Goal: Information Seeking & Learning: Learn about a topic

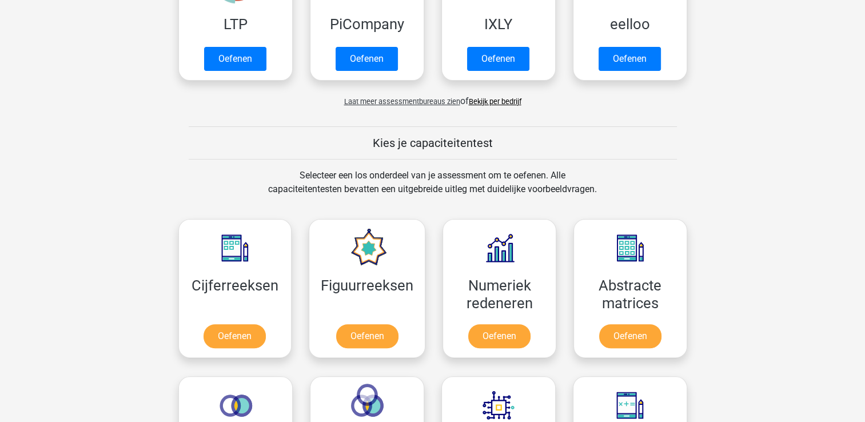
scroll to position [321, 0]
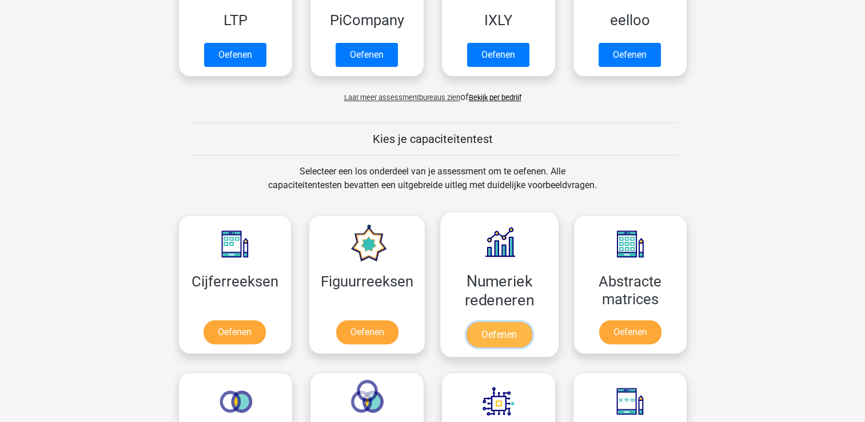
click at [495, 325] on link "Oefenen" at bounding box center [499, 334] width 65 height 25
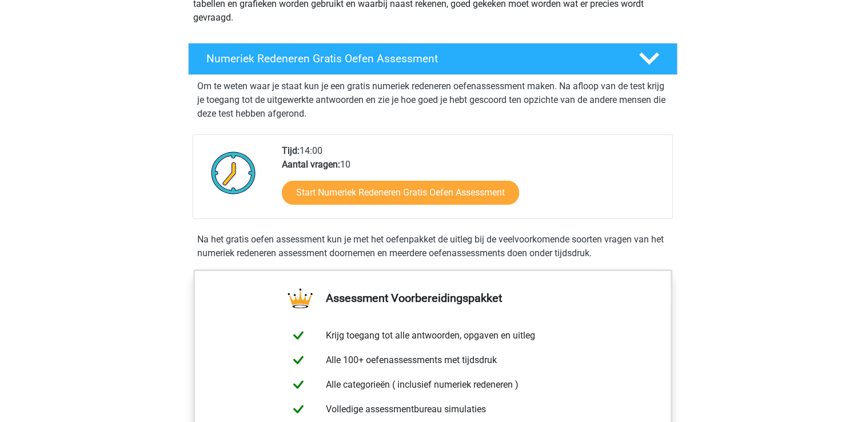
scroll to position [166, 0]
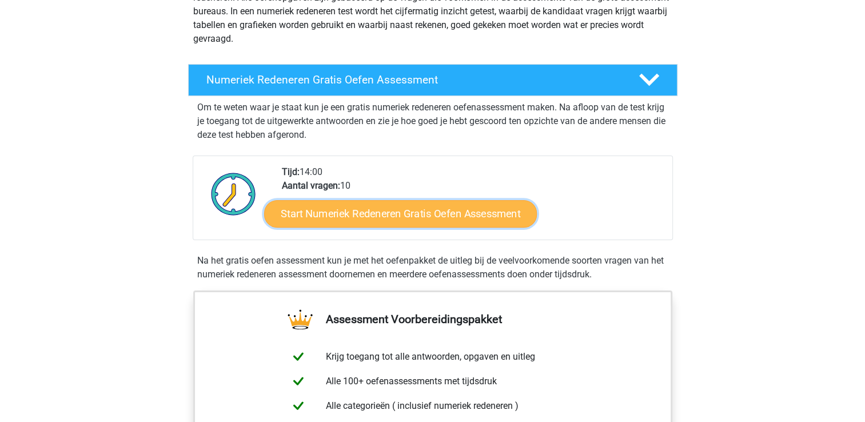
click at [423, 207] on link "Start Numeriek Redeneren Gratis Oefen Assessment" at bounding box center [400, 213] width 273 height 27
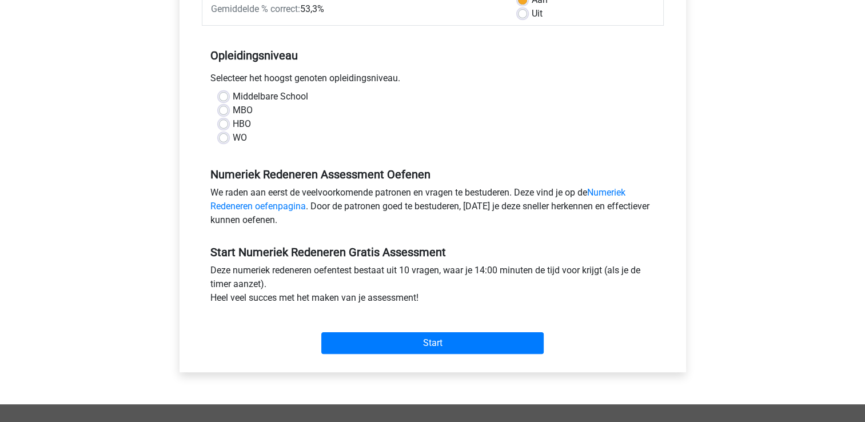
scroll to position [191, 0]
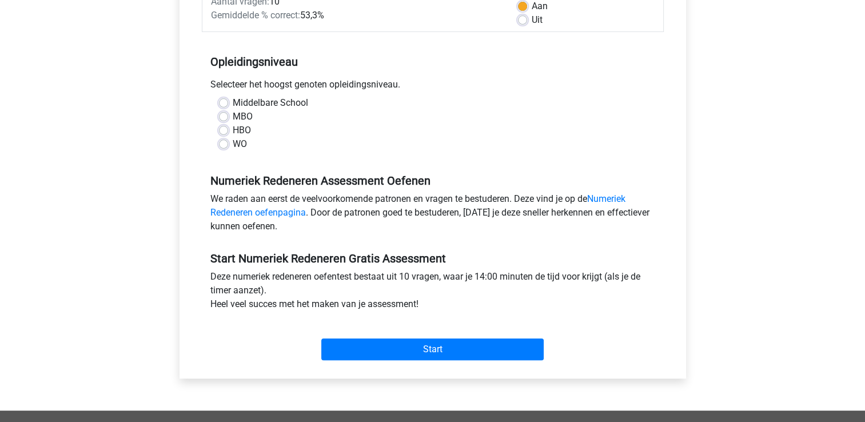
click at [233, 117] on label "MBO" at bounding box center [243, 117] width 20 height 14
click at [221, 117] on input "MBO" at bounding box center [223, 115] width 9 height 11
radio input "true"
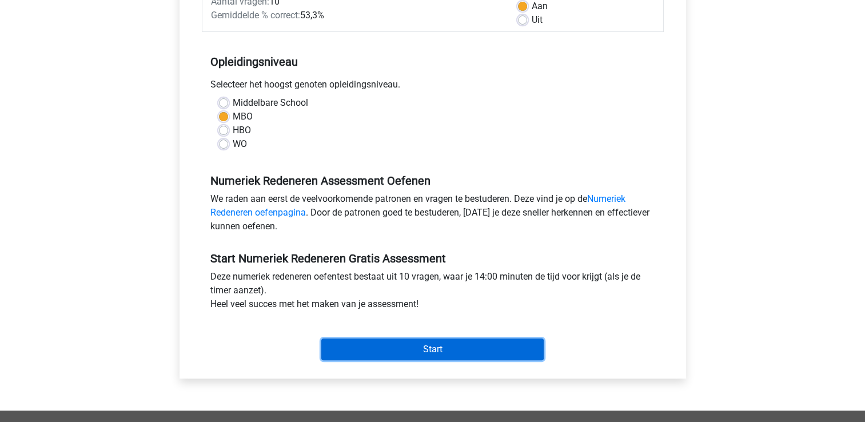
click at [428, 345] on input "Start" at bounding box center [432, 350] width 222 height 22
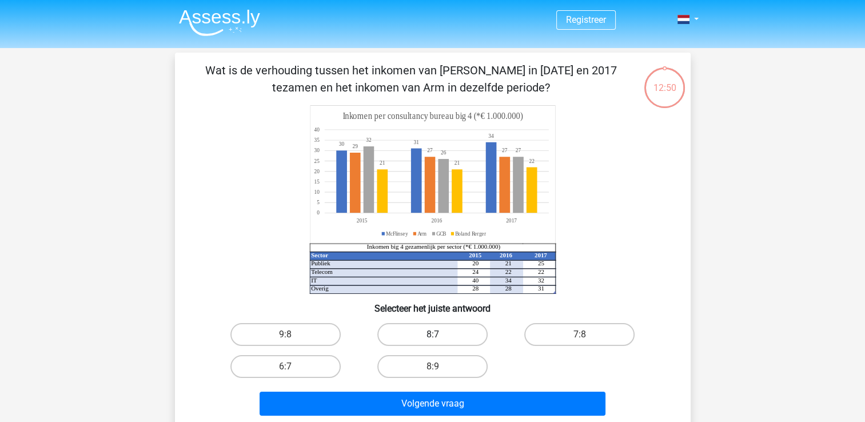
click at [432, 334] on label "8:7" at bounding box center [432, 334] width 110 height 23
click at [432, 335] on input "8:7" at bounding box center [435, 338] width 7 height 7
radio input "true"
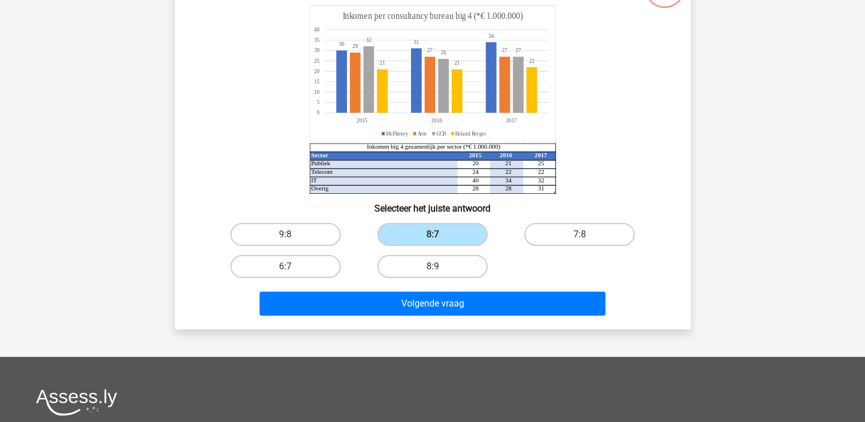
scroll to position [118, 0]
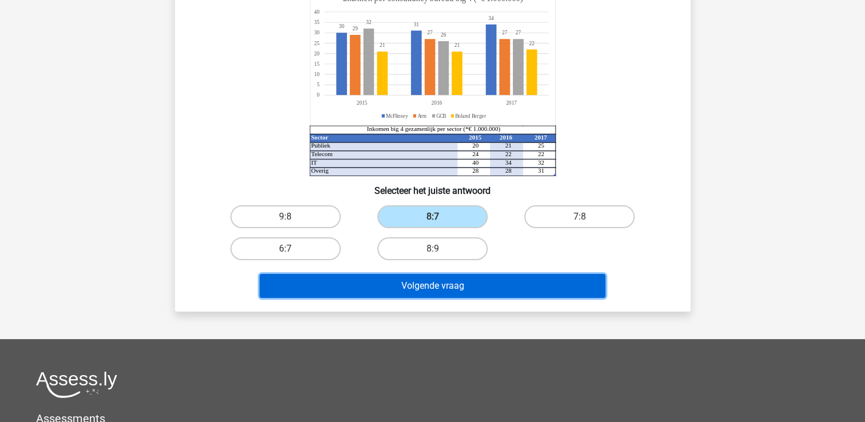
click at [434, 284] on button "Volgende vraag" at bounding box center [433, 286] width 346 height 24
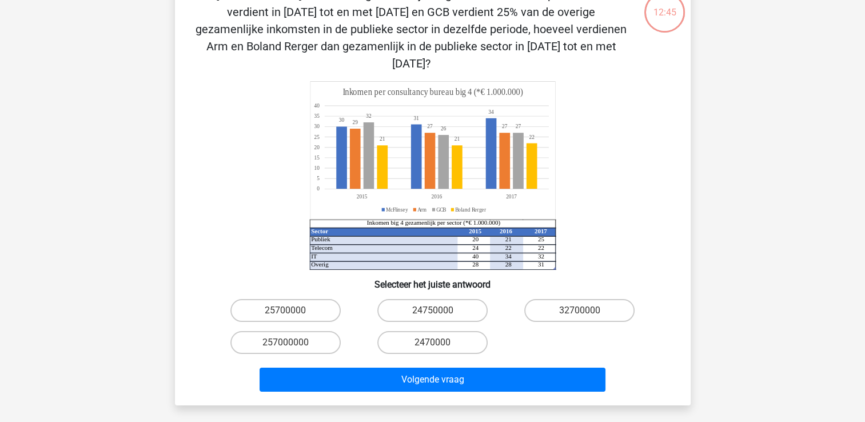
scroll to position [53, 0]
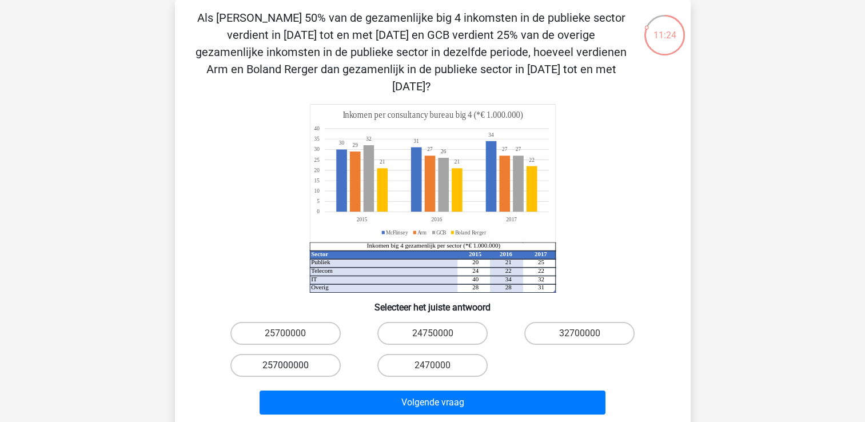
click at [279, 354] on label "257000000" at bounding box center [286, 365] width 110 height 23
click at [285, 365] on input "257000000" at bounding box center [288, 368] width 7 height 7
radio input "true"
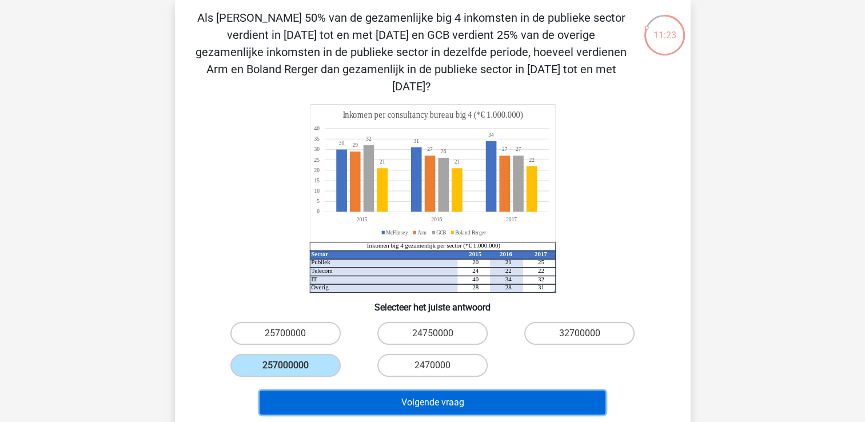
click at [425, 391] on button "Volgende vraag" at bounding box center [433, 403] width 346 height 24
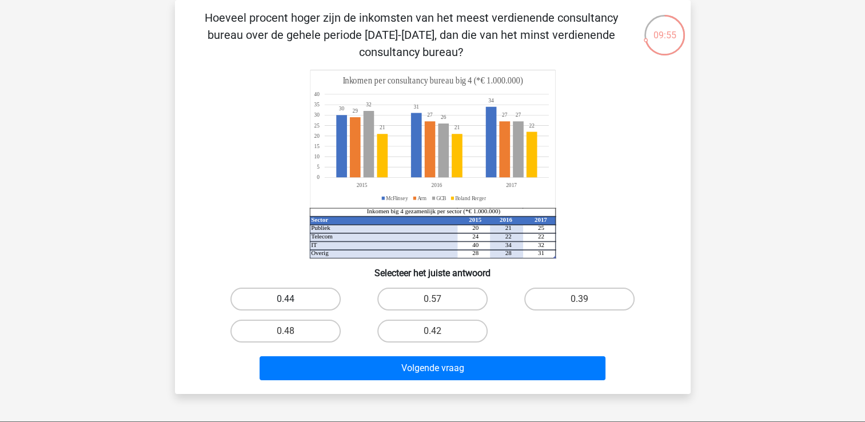
click at [296, 298] on label "0.44" at bounding box center [286, 299] width 110 height 23
click at [293, 299] on input "0.44" at bounding box center [288, 302] width 7 height 7
radio input "true"
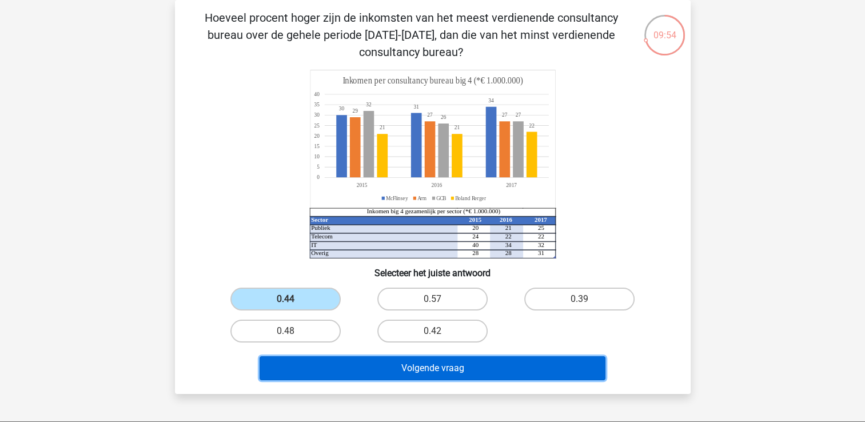
click at [435, 361] on button "Volgende vraag" at bounding box center [433, 368] width 346 height 24
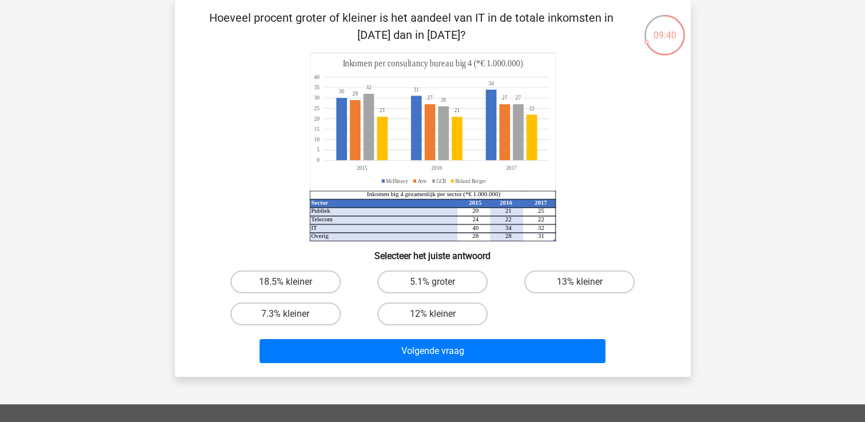
drag, startPoint x: 857, startPoint y: 84, endPoint x: 824, endPoint y: 26, distance: 67.1
drag, startPoint x: 824, startPoint y: 26, endPoint x: 771, endPoint y: 350, distance: 328.5
click at [771, 350] on div "Registreer Nederlands English" at bounding box center [432, 326] width 865 height 759
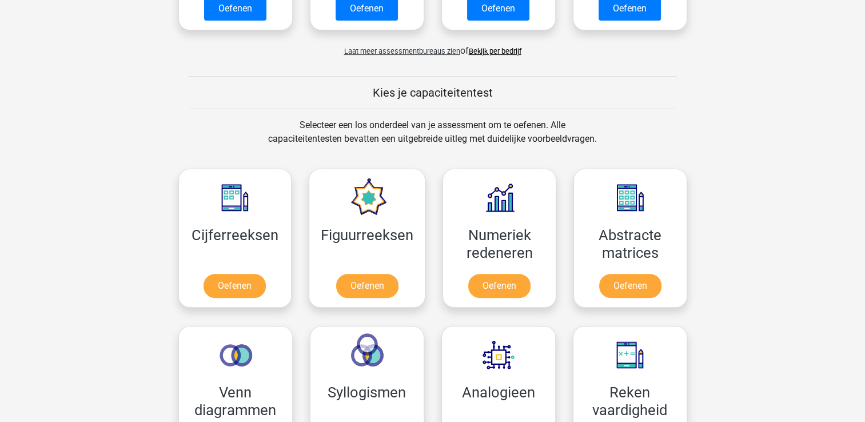
scroll to position [369, 0]
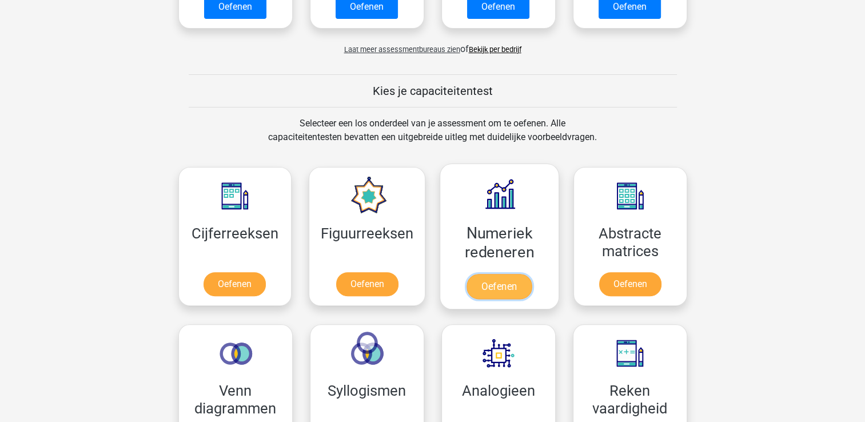
click at [510, 285] on link "Oefenen" at bounding box center [499, 286] width 65 height 25
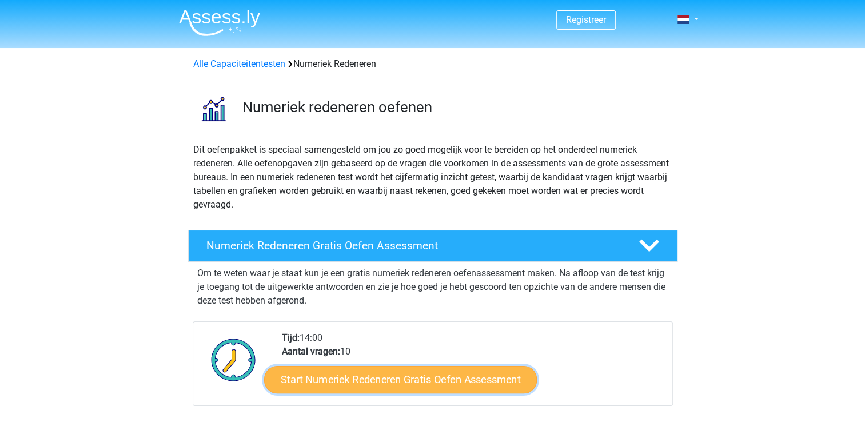
click at [359, 383] on link "Start Numeriek Redeneren Gratis Oefen Assessment" at bounding box center [400, 378] width 273 height 27
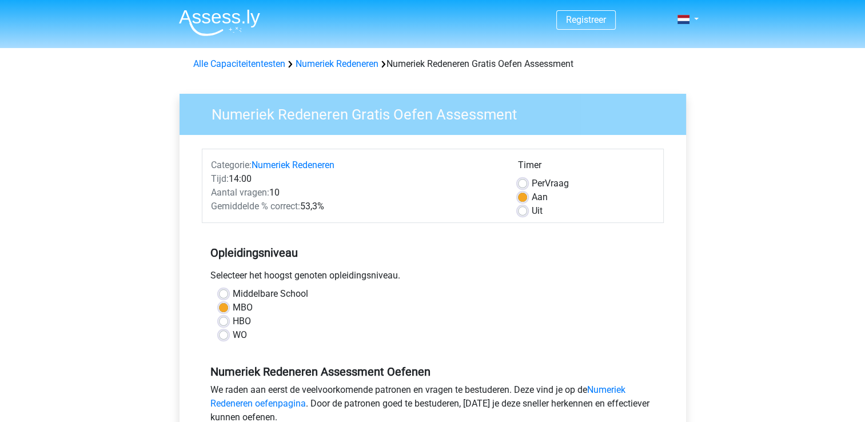
click at [518, 216] on div "Uit" at bounding box center [586, 211] width 137 height 14
click at [532, 210] on label "Uit" at bounding box center [537, 211] width 11 height 14
click at [522, 210] on input "Uit" at bounding box center [522, 209] width 9 height 11
radio input "true"
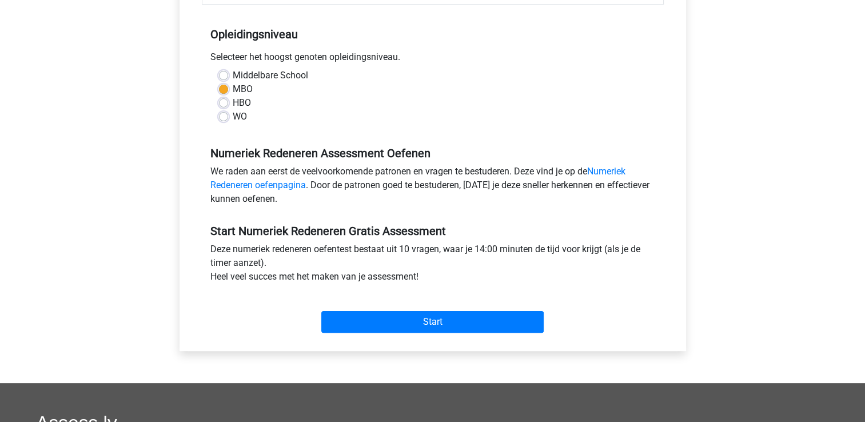
scroll to position [241, 0]
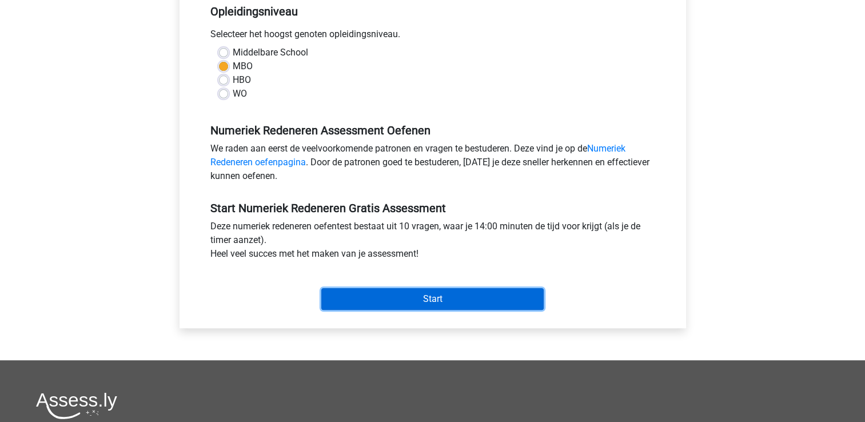
click at [437, 292] on input "Start" at bounding box center [432, 299] width 222 height 22
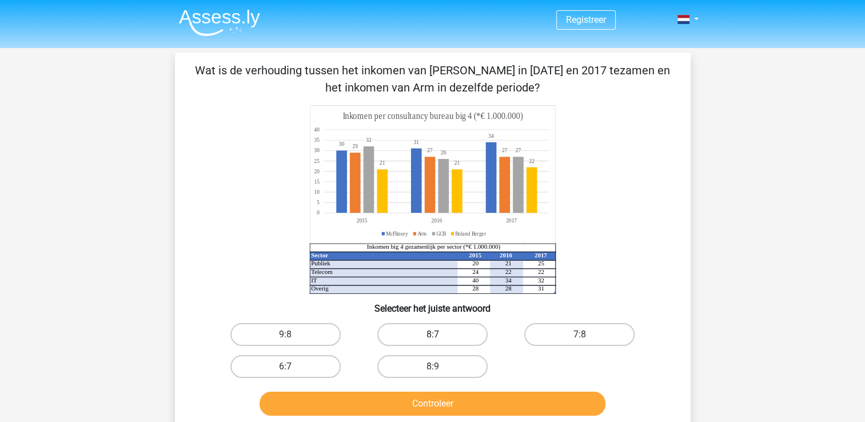
drag, startPoint x: 417, startPoint y: 336, endPoint x: 398, endPoint y: 331, distance: 20.1
click at [398, 331] on label "8:7" at bounding box center [432, 334] width 110 height 23
click at [432, 335] on input "8:7" at bounding box center [435, 338] width 7 height 7
radio input "true"
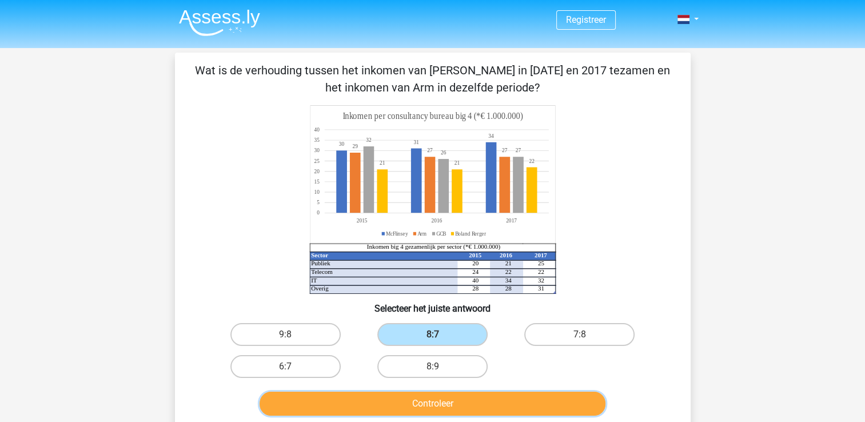
click at [405, 400] on button "Controleer" at bounding box center [433, 404] width 346 height 24
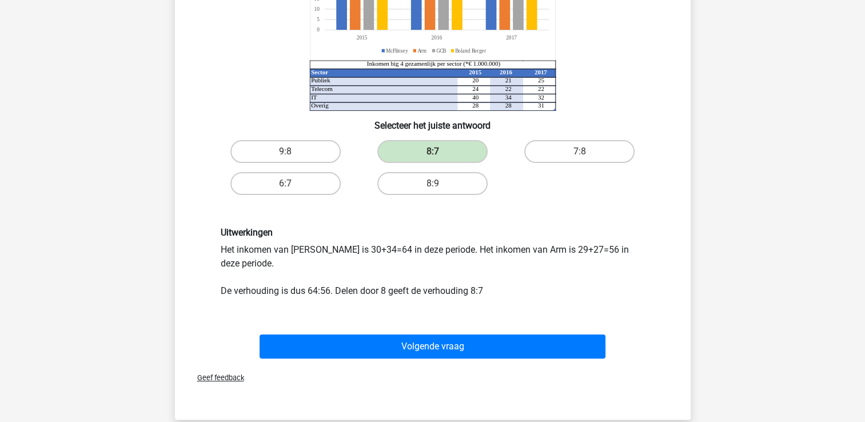
scroll to position [185, 0]
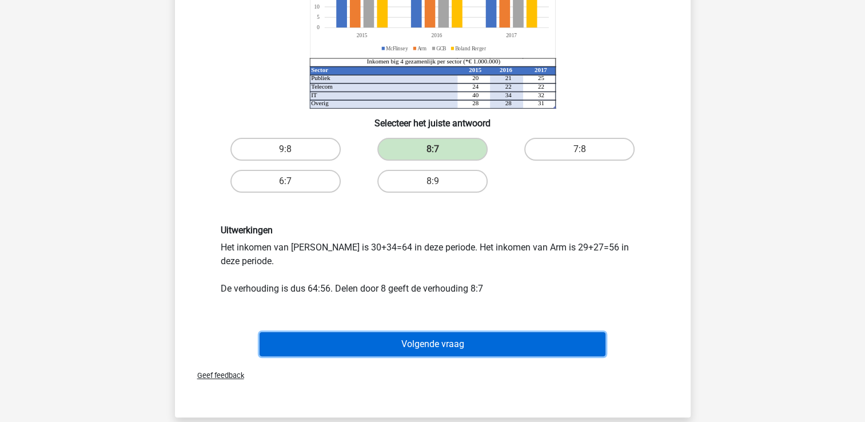
click at [442, 336] on button "Volgende vraag" at bounding box center [433, 344] width 346 height 24
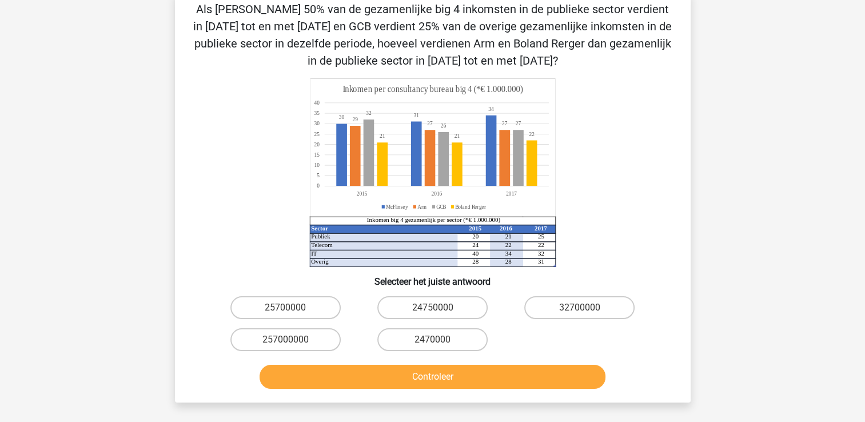
scroll to position [53, 0]
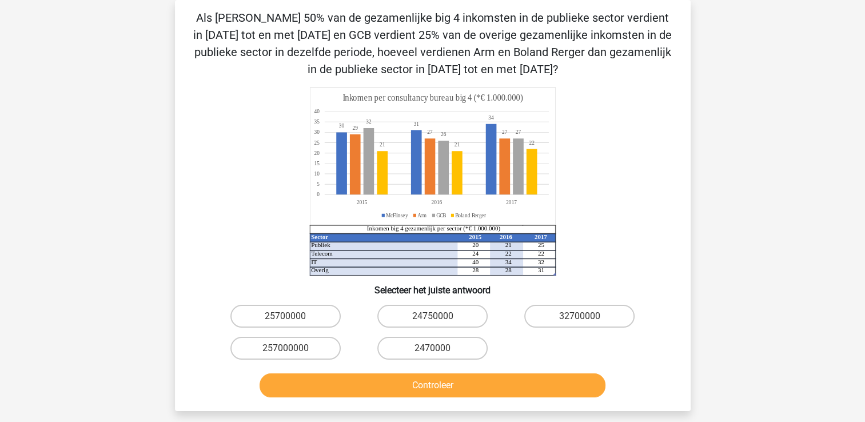
click at [439, 317] on input "24750000" at bounding box center [435, 319] width 7 height 7
radio input "true"
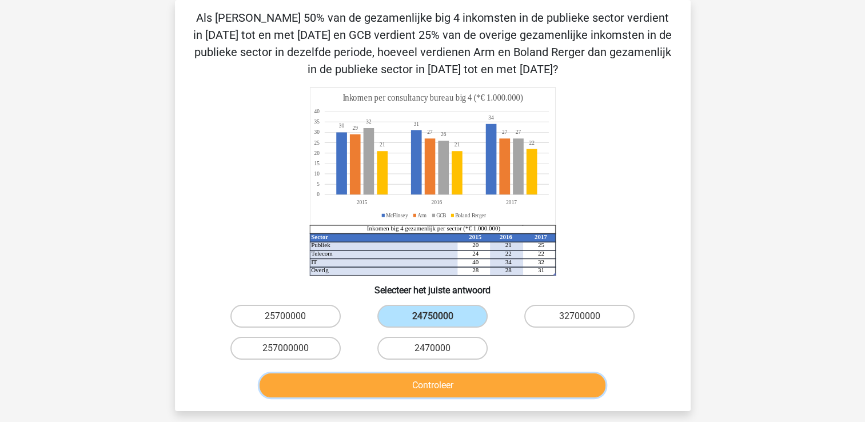
click at [428, 388] on button "Controleer" at bounding box center [433, 385] width 346 height 24
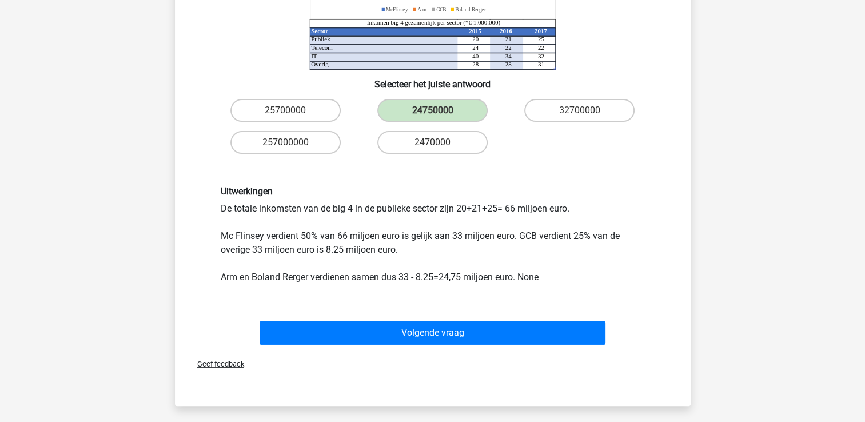
scroll to position [261, 0]
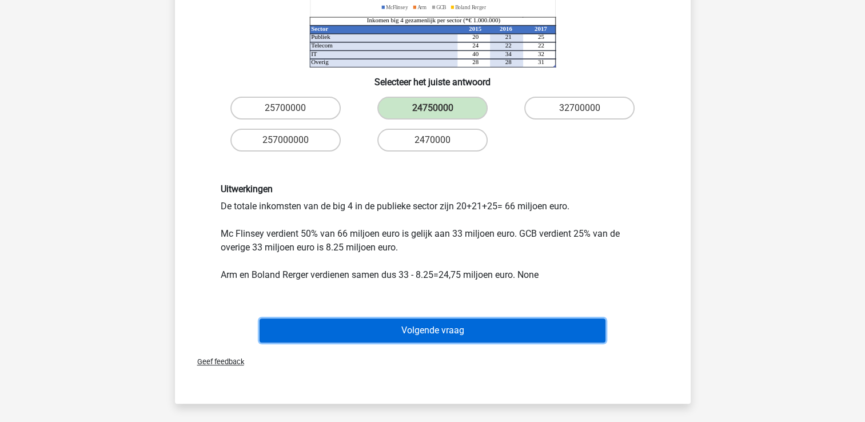
click at [448, 333] on button "Volgende vraag" at bounding box center [433, 331] width 346 height 24
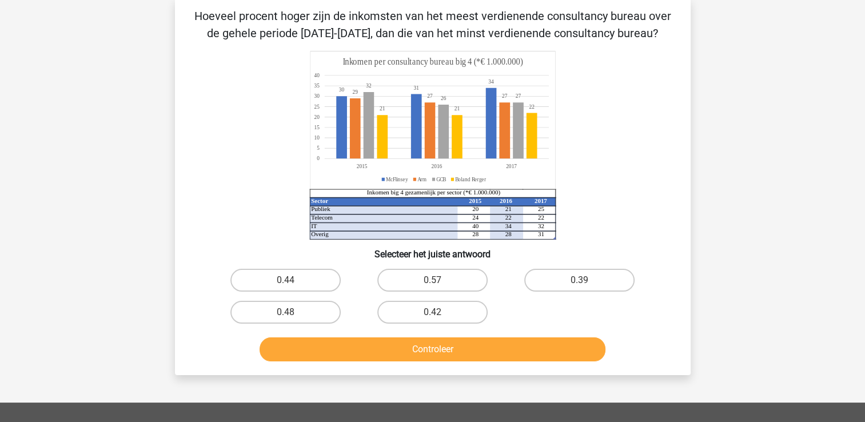
scroll to position [53, 0]
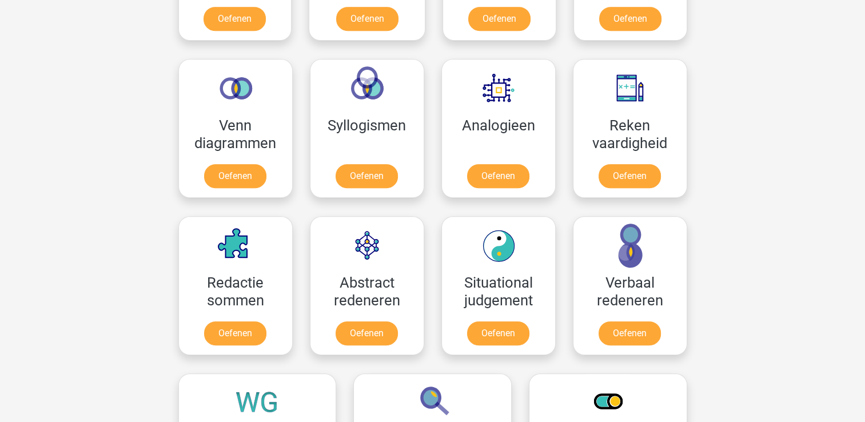
scroll to position [643, 0]
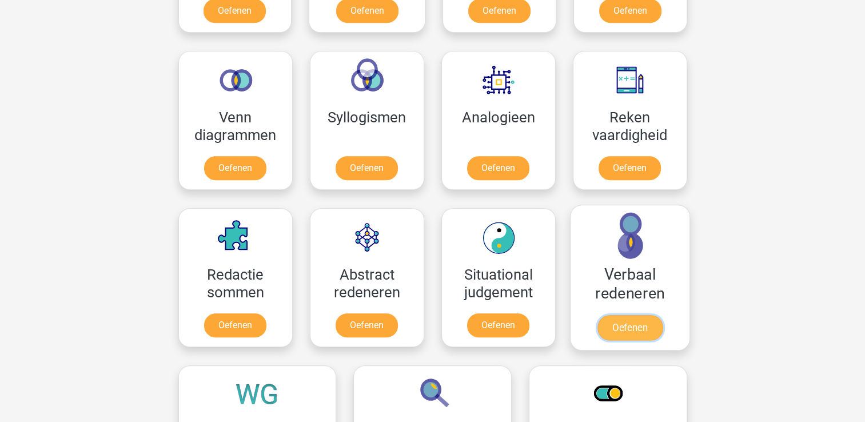
click at [617, 333] on link "Oefenen" at bounding box center [629, 327] width 65 height 25
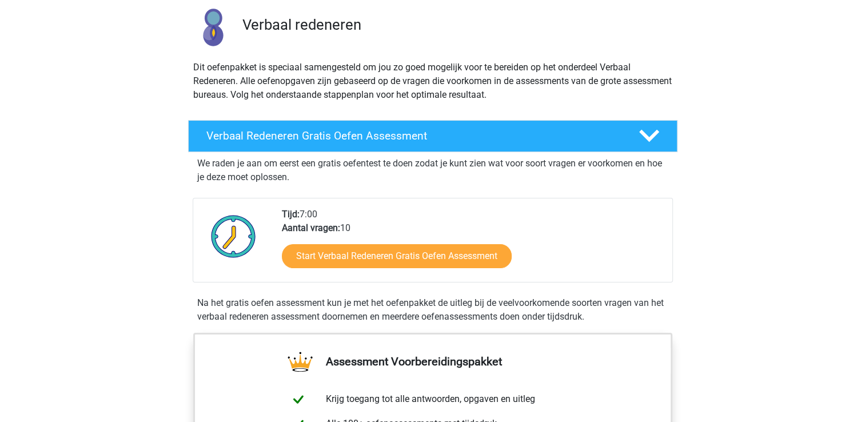
scroll to position [78, 0]
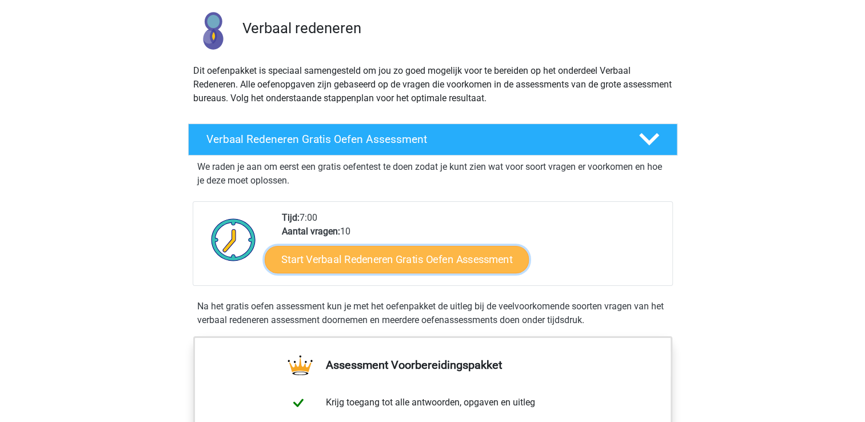
click at [439, 261] on link "Start Verbaal Redeneren Gratis Oefen Assessment" at bounding box center [397, 259] width 264 height 27
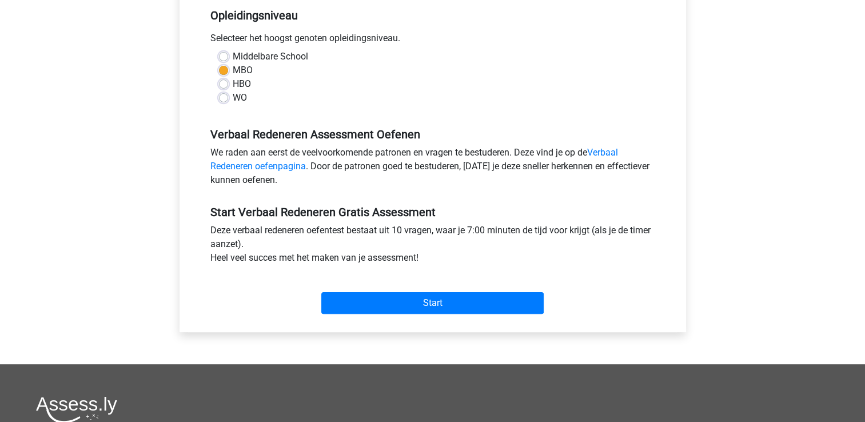
scroll to position [233, 0]
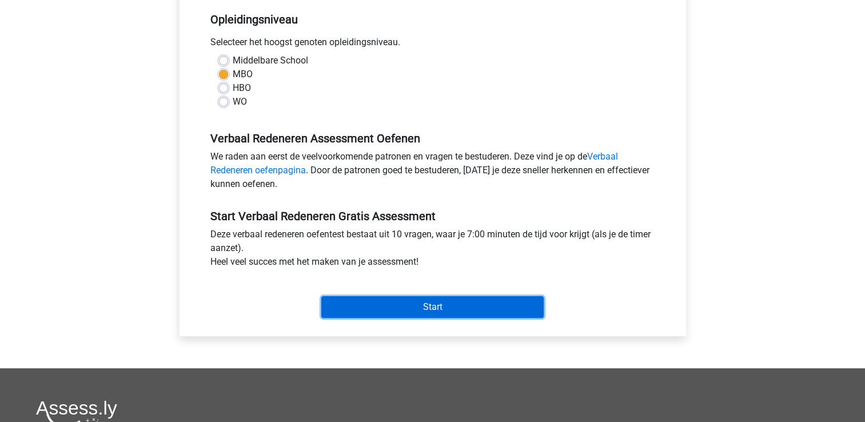
click at [430, 305] on input "Start" at bounding box center [432, 307] width 222 height 22
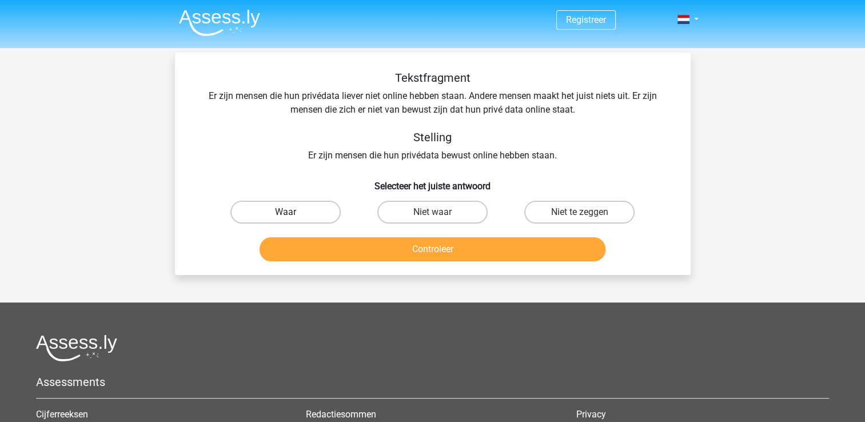
click at [261, 213] on label "Waar" at bounding box center [286, 212] width 110 height 23
click at [285, 213] on input "Waar" at bounding box center [288, 215] width 7 height 7
radio input "true"
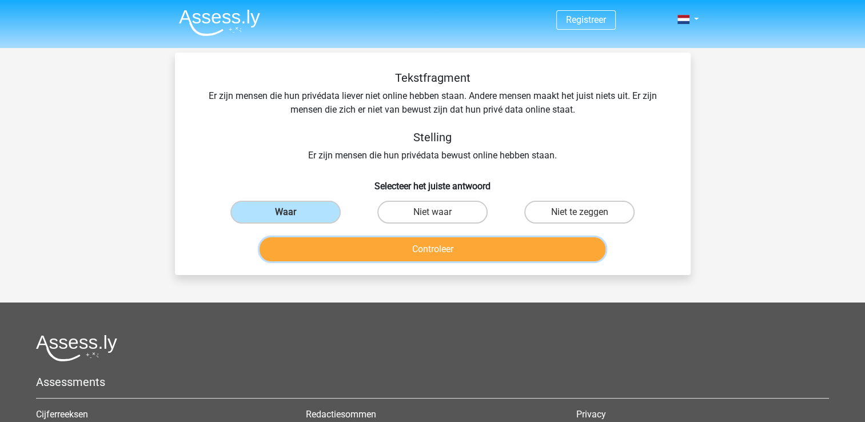
click at [417, 254] on button "Controleer" at bounding box center [433, 249] width 346 height 24
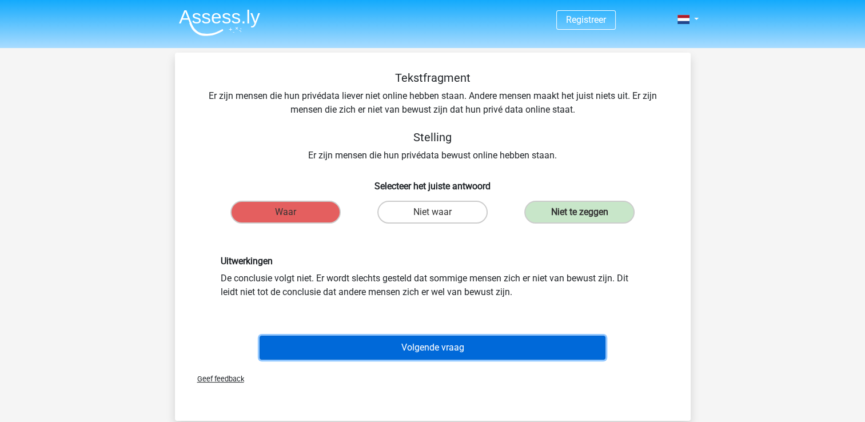
click at [419, 357] on button "Volgende vraag" at bounding box center [433, 348] width 346 height 24
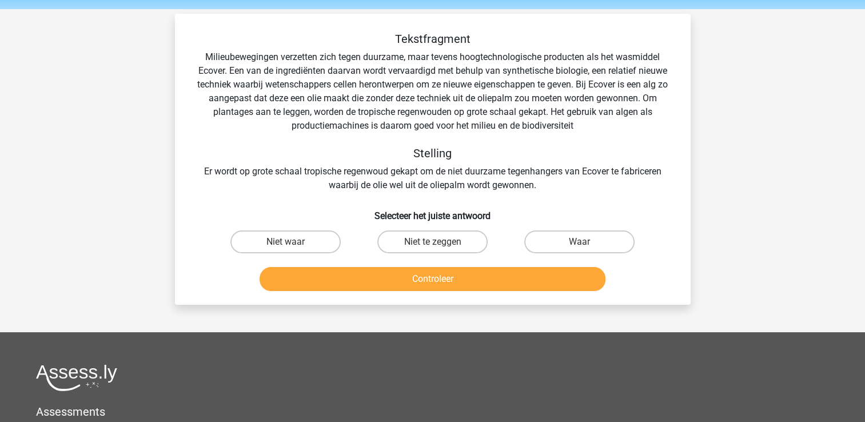
scroll to position [53, 0]
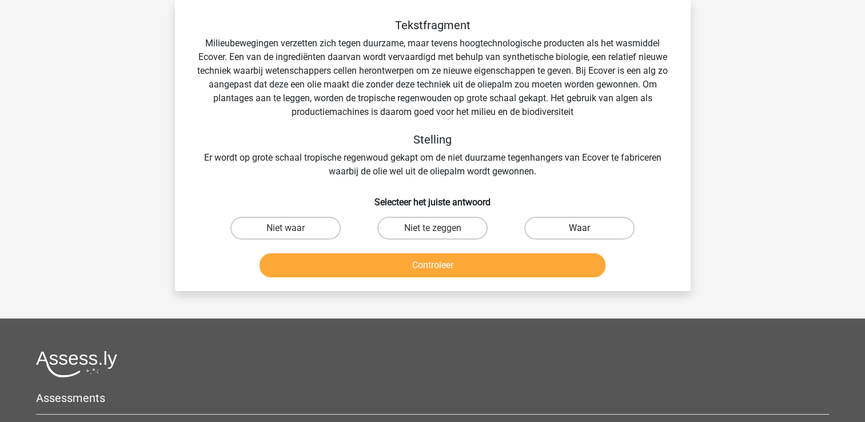
click at [560, 224] on label "Waar" at bounding box center [579, 228] width 110 height 23
click at [580, 228] on input "Waar" at bounding box center [583, 231] width 7 height 7
radio input "true"
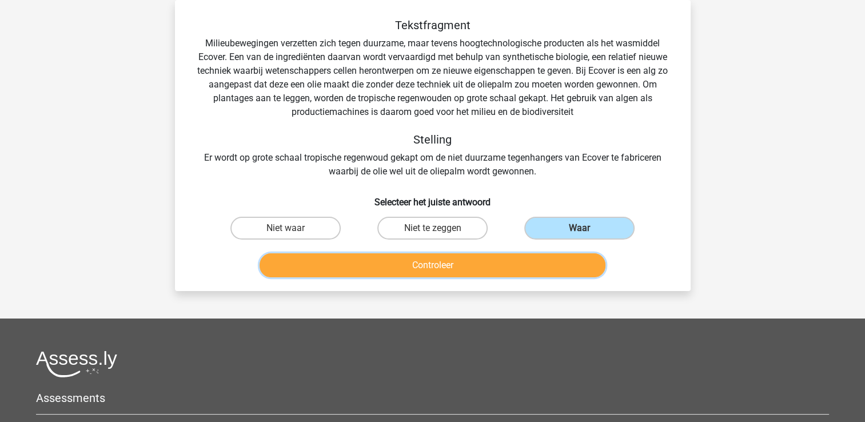
click at [423, 263] on button "Controleer" at bounding box center [433, 265] width 346 height 24
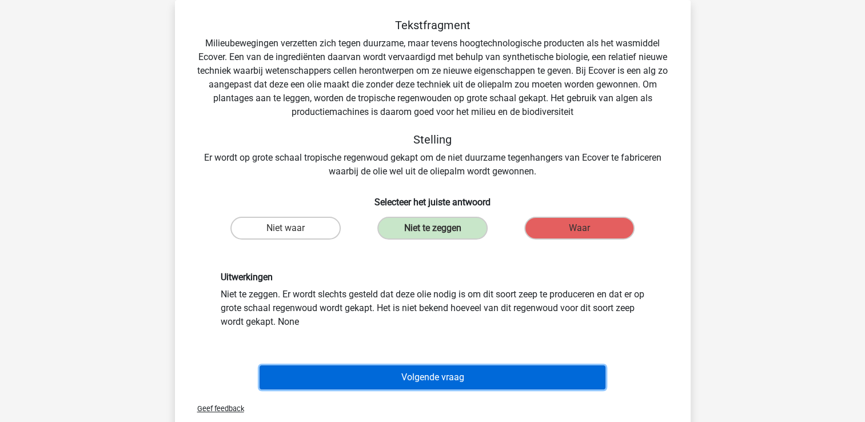
click at [414, 378] on button "Volgende vraag" at bounding box center [433, 377] width 346 height 24
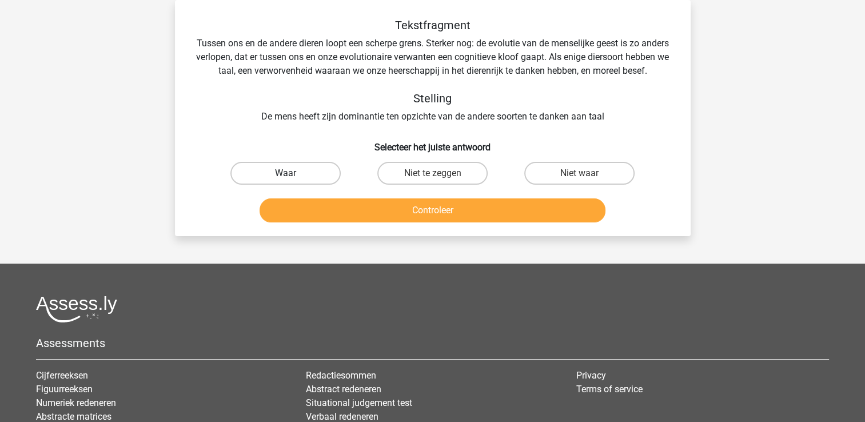
click at [281, 183] on label "Waar" at bounding box center [286, 173] width 110 height 23
click at [285, 181] on input "Waar" at bounding box center [288, 176] width 7 height 7
radio input "true"
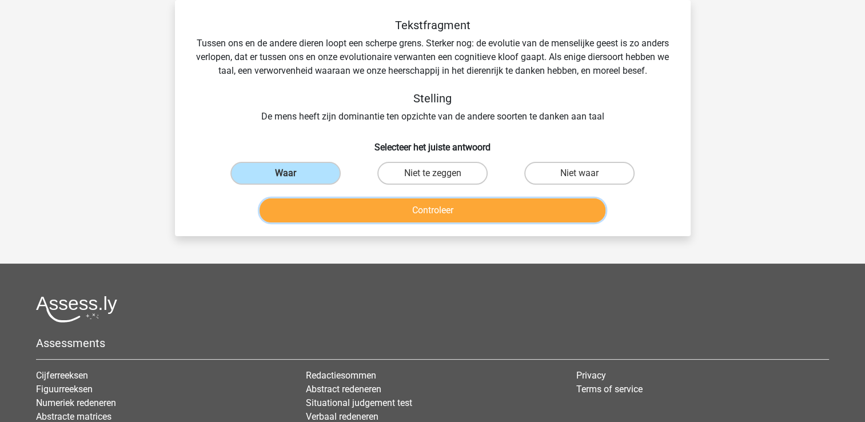
click at [434, 218] on button "Controleer" at bounding box center [433, 210] width 346 height 24
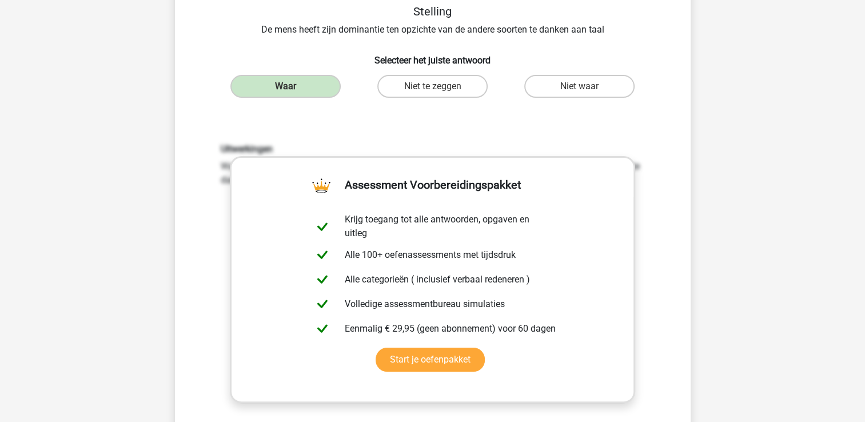
scroll to position [153, 0]
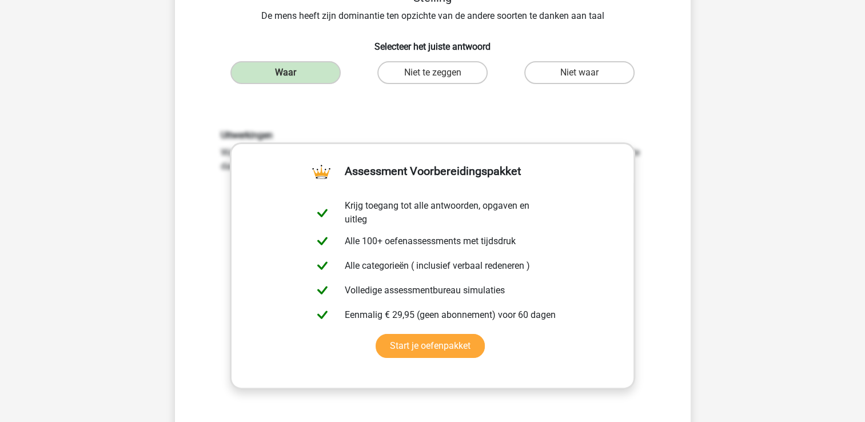
click at [578, 125] on div "Uitwerkingen Waar. Er staat in de tekst dat taal een verworvenheid is waaraan w…" at bounding box center [432, 279] width 479 height 355
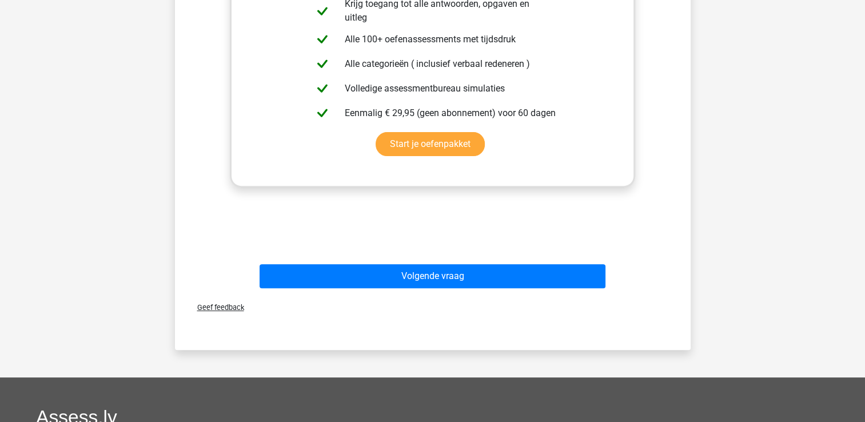
scroll to position [357, 0]
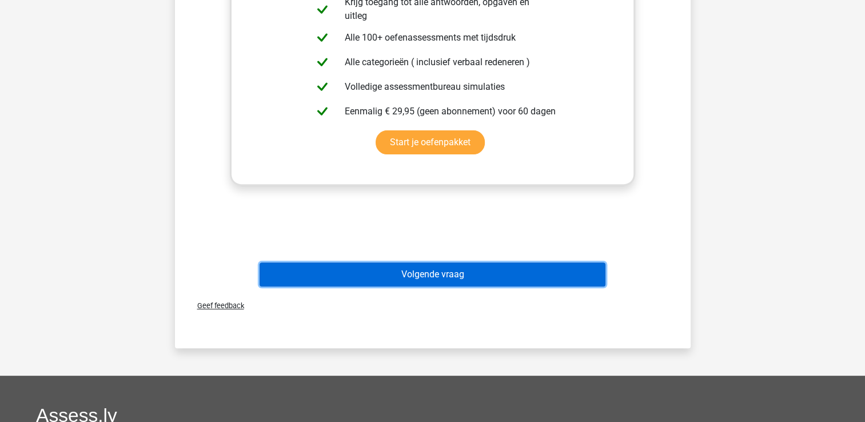
click at [440, 283] on button "Volgende vraag" at bounding box center [433, 275] width 346 height 24
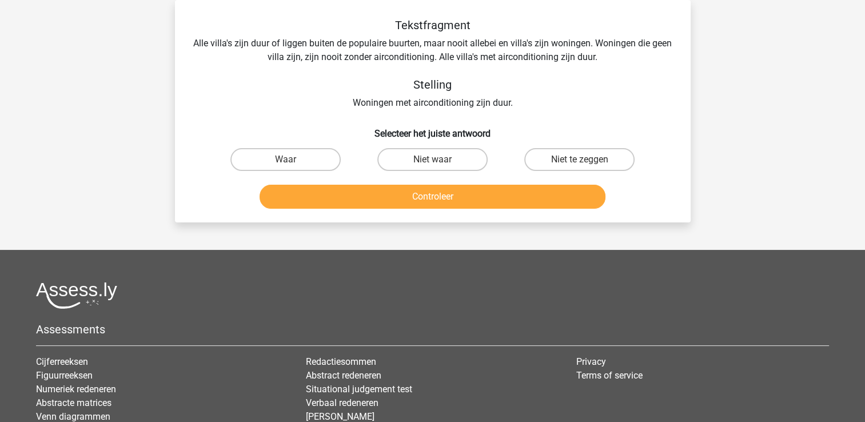
scroll to position [53, 0]
click at [432, 157] on label "Niet waar" at bounding box center [432, 159] width 110 height 23
click at [432, 160] on input "Niet waar" at bounding box center [435, 163] width 7 height 7
radio input "true"
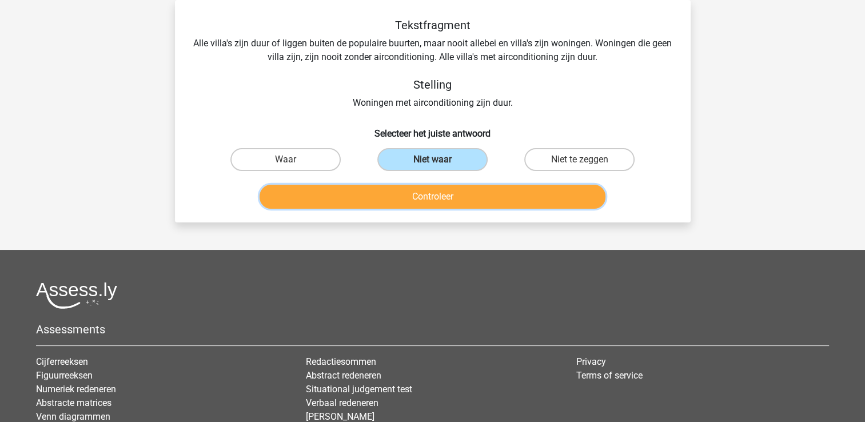
click at [432, 192] on button "Controleer" at bounding box center [433, 197] width 346 height 24
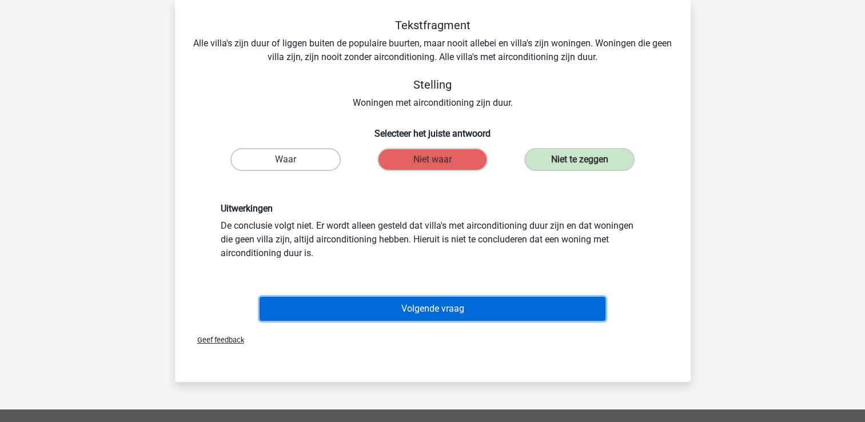
click at [414, 307] on button "Volgende vraag" at bounding box center [433, 309] width 346 height 24
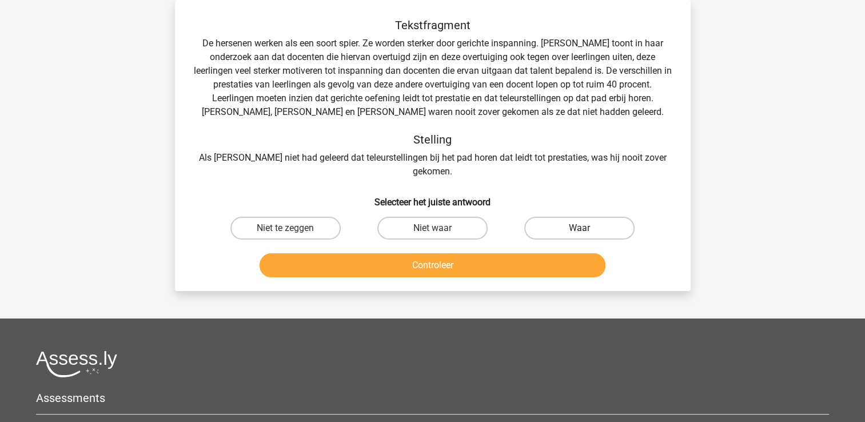
click at [558, 217] on label "Waar" at bounding box center [579, 228] width 110 height 23
click at [580, 228] on input "Waar" at bounding box center [583, 231] width 7 height 7
radio input "true"
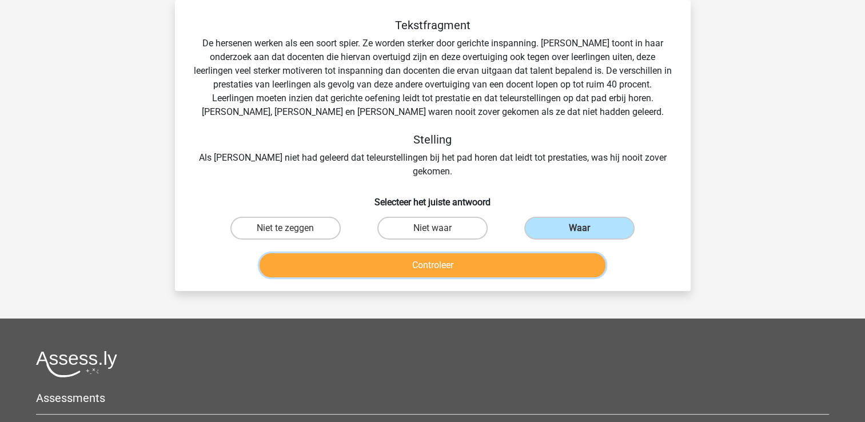
click at [430, 253] on button "Controleer" at bounding box center [433, 265] width 346 height 24
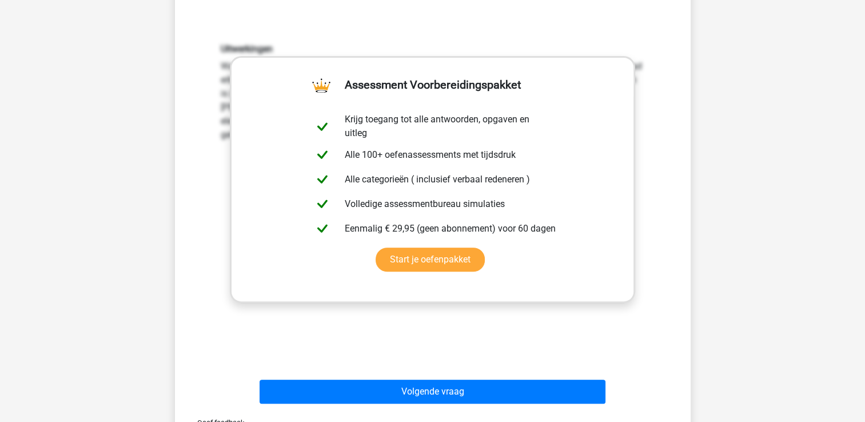
scroll to position [311, 0]
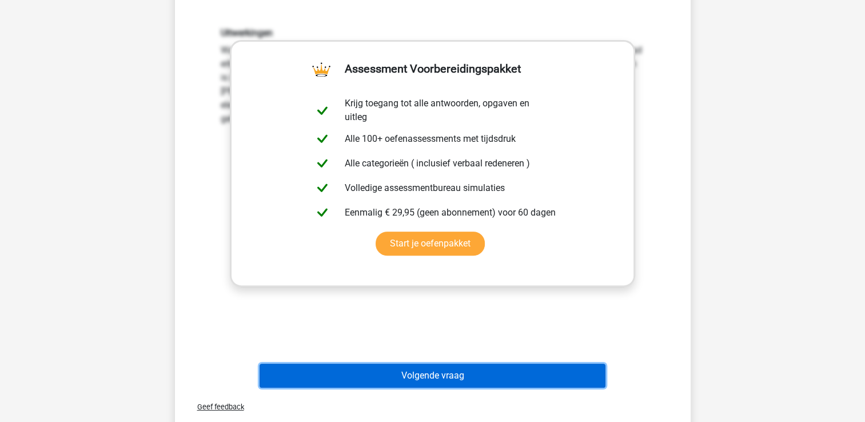
click at [475, 364] on button "Volgende vraag" at bounding box center [433, 376] width 346 height 24
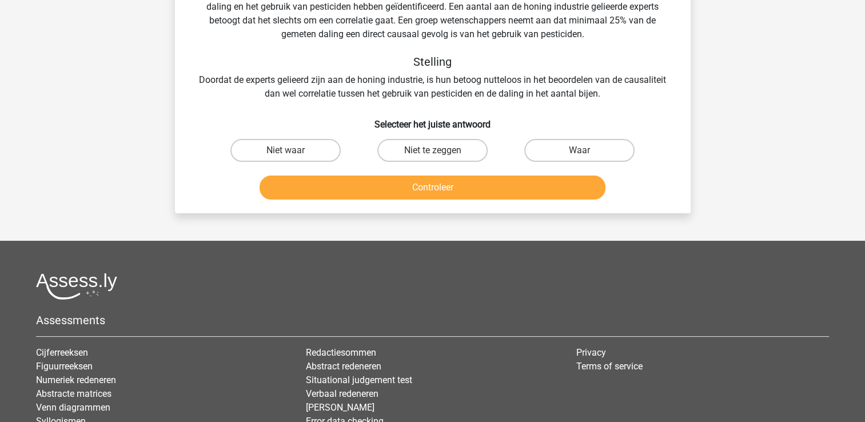
scroll to position [53, 0]
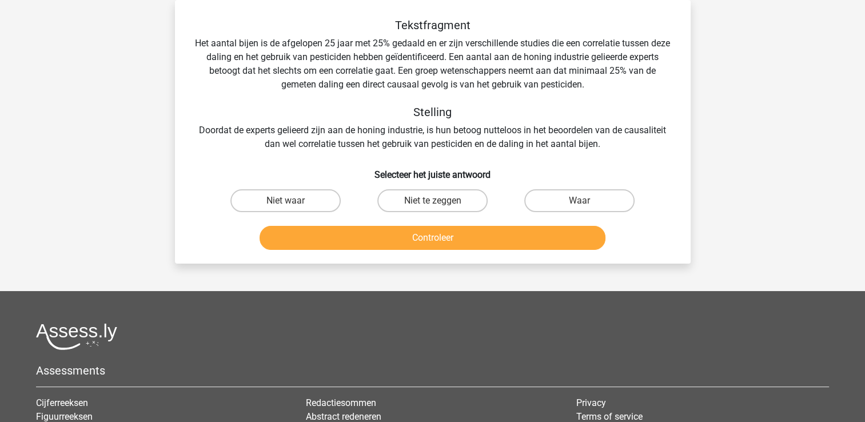
click at [287, 203] on input "Niet waar" at bounding box center [288, 204] width 7 height 7
radio input "true"
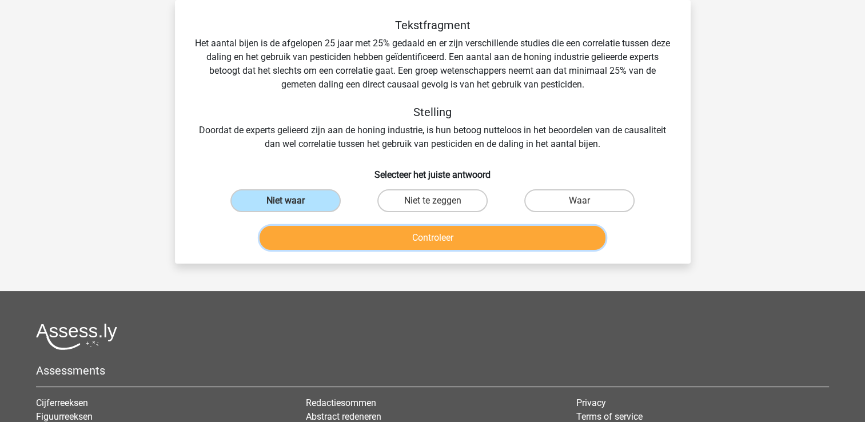
click at [415, 246] on button "Controleer" at bounding box center [433, 238] width 346 height 24
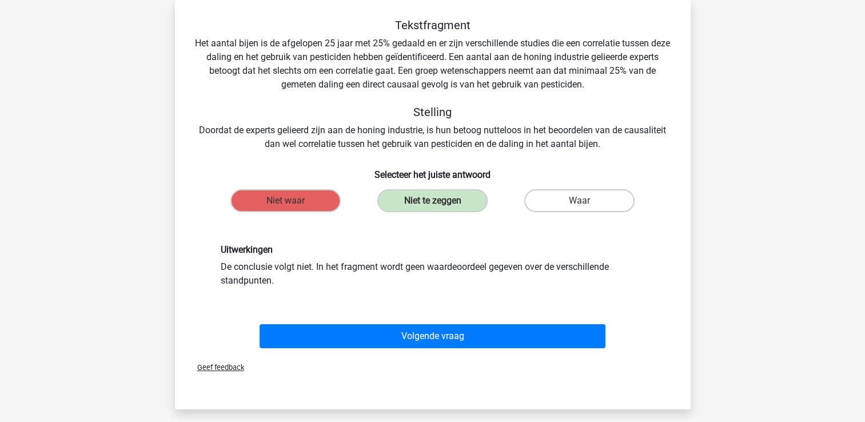
click at [413, 350] on div "Volgende vraag" at bounding box center [433, 338] width 442 height 29
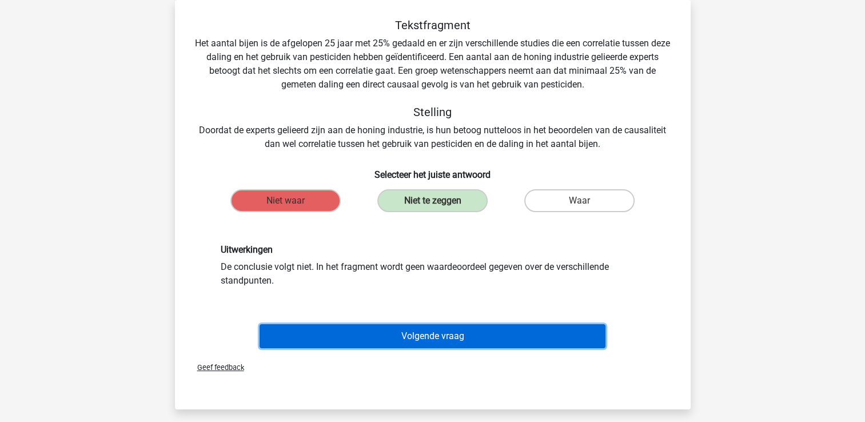
click at [412, 336] on button "Volgende vraag" at bounding box center [433, 336] width 346 height 24
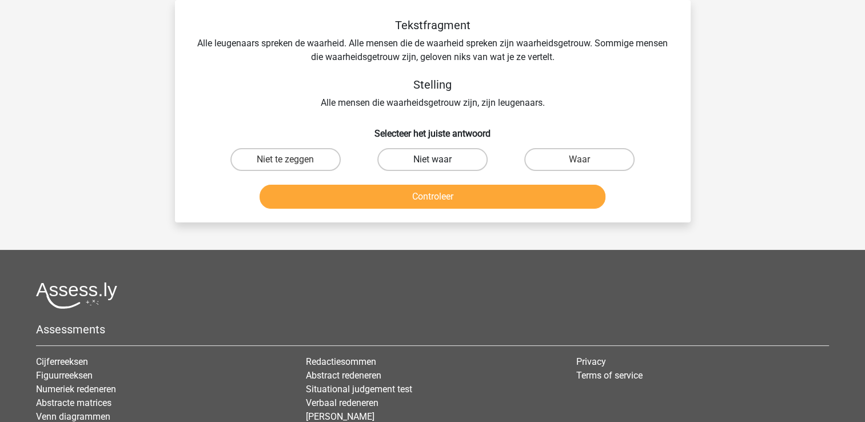
click at [435, 158] on label "Niet waar" at bounding box center [432, 159] width 110 height 23
click at [435, 160] on input "Niet waar" at bounding box center [435, 163] width 7 height 7
radio input "true"
click at [563, 161] on label "Waar" at bounding box center [579, 159] width 110 height 23
click at [580, 161] on input "Waar" at bounding box center [583, 163] width 7 height 7
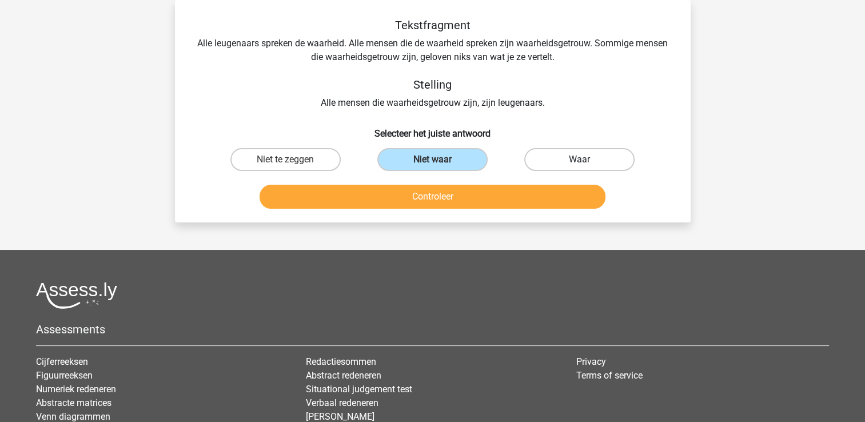
radio input "true"
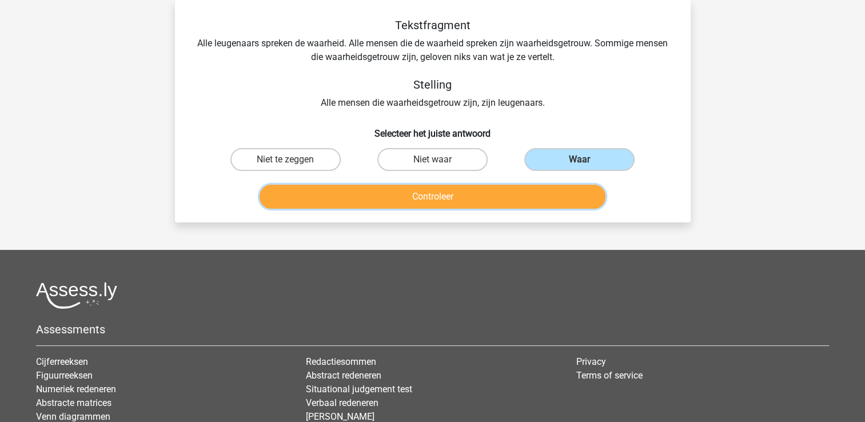
click at [420, 193] on button "Controleer" at bounding box center [433, 197] width 346 height 24
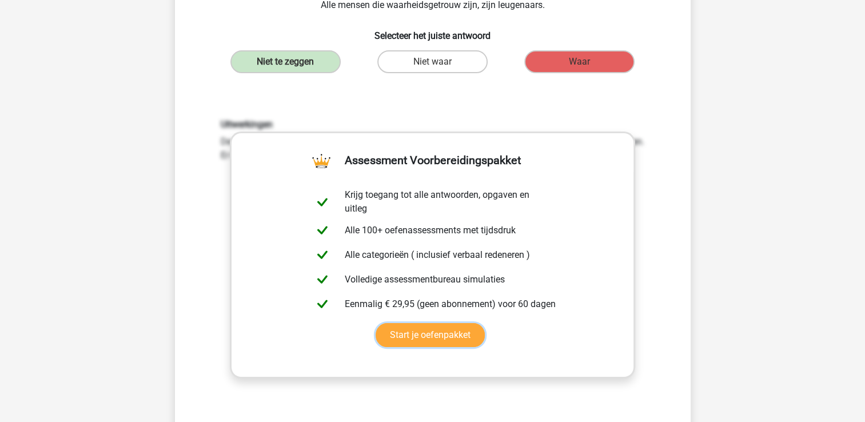
scroll to position [149, 0]
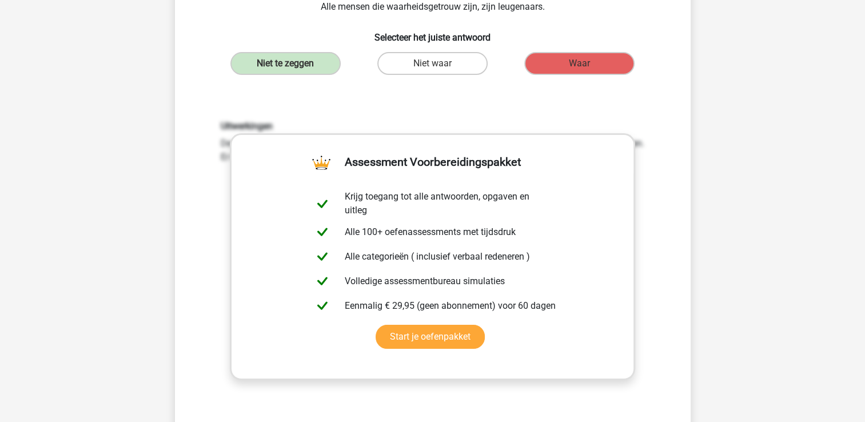
click at [260, 122] on h6 "Uitwerkingen" at bounding box center [433, 126] width 424 height 11
drag, startPoint x: 863, startPoint y: 161, endPoint x: 865, endPoint y: 170, distance: 10.0
click at [865, 170] on html "Registreer Nederlands English" at bounding box center [432, 361] width 865 height 1021
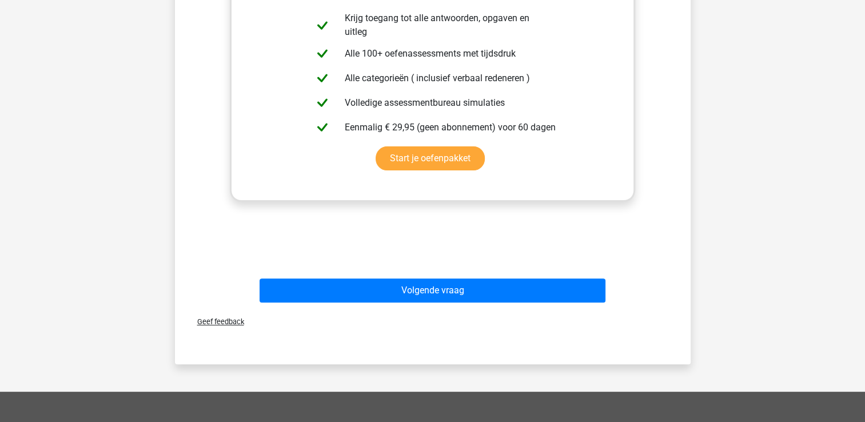
scroll to position [334, 0]
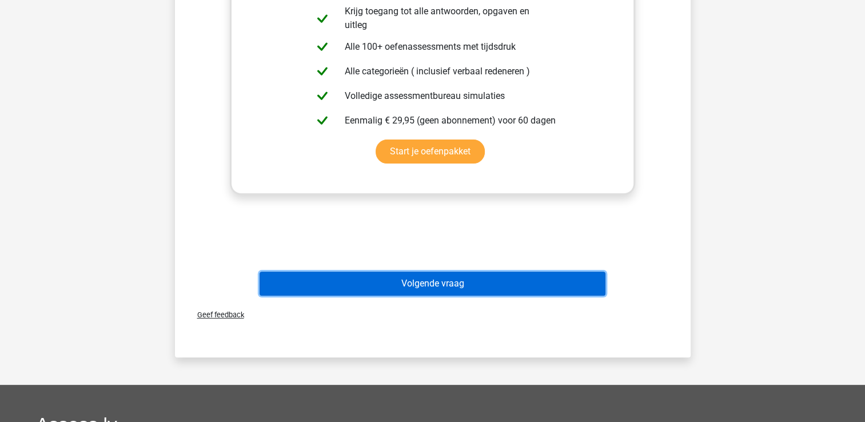
click at [442, 283] on button "Volgende vraag" at bounding box center [433, 284] width 346 height 24
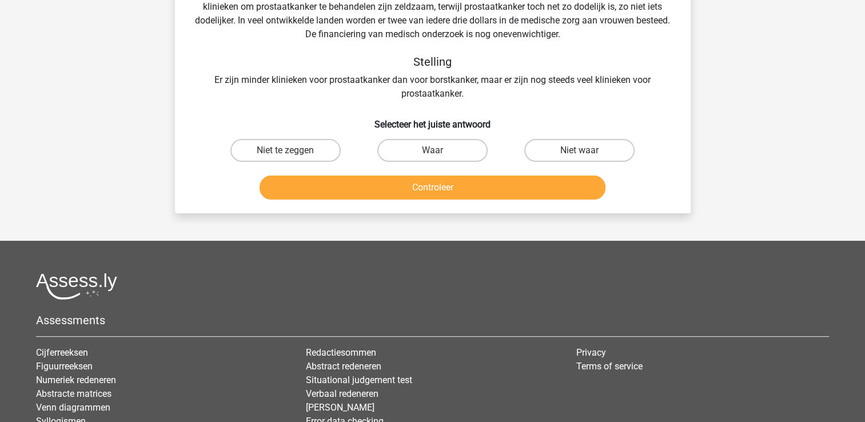
scroll to position [53, 0]
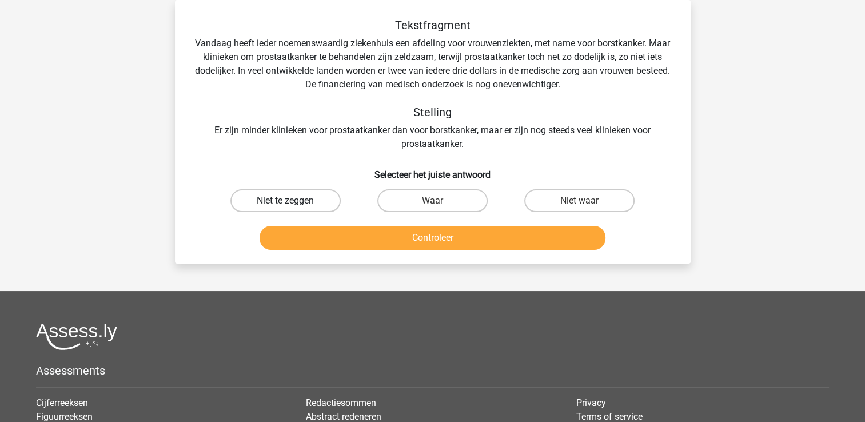
click at [280, 191] on label "Niet te zeggen" at bounding box center [286, 200] width 110 height 23
click at [285, 201] on input "Niet te zeggen" at bounding box center [288, 204] width 7 height 7
radio input "true"
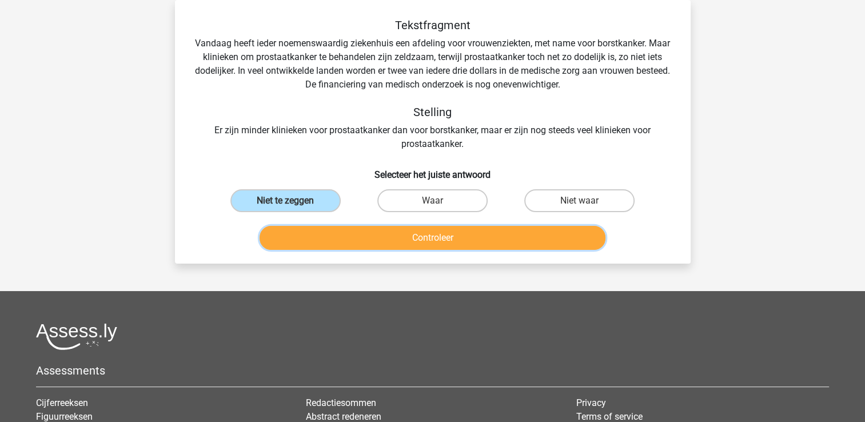
click at [408, 244] on button "Controleer" at bounding box center [433, 238] width 346 height 24
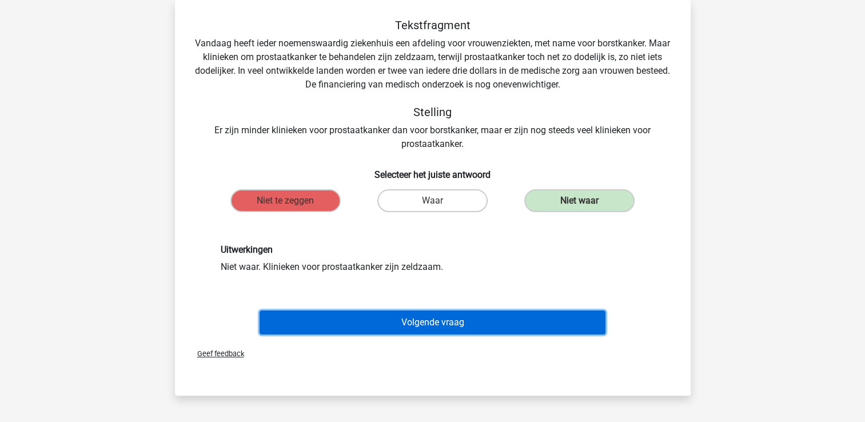
click at [415, 325] on button "Volgende vraag" at bounding box center [433, 323] width 346 height 24
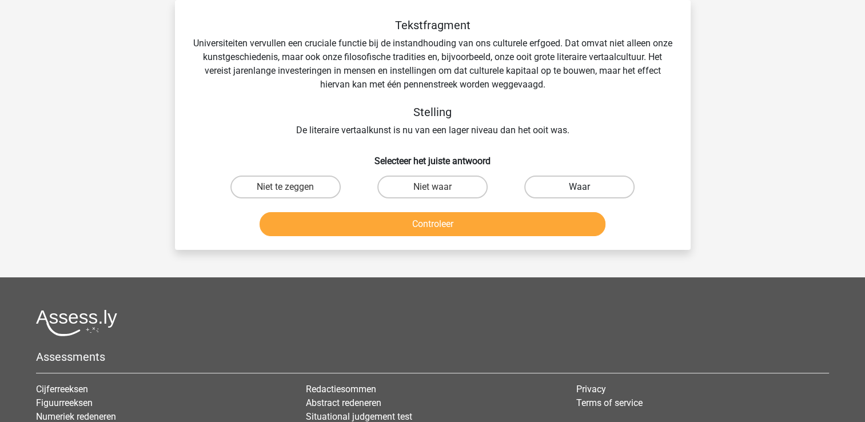
click at [587, 184] on label "Waar" at bounding box center [579, 187] width 110 height 23
click at [587, 187] on input "Waar" at bounding box center [583, 190] width 7 height 7
radio input "true"
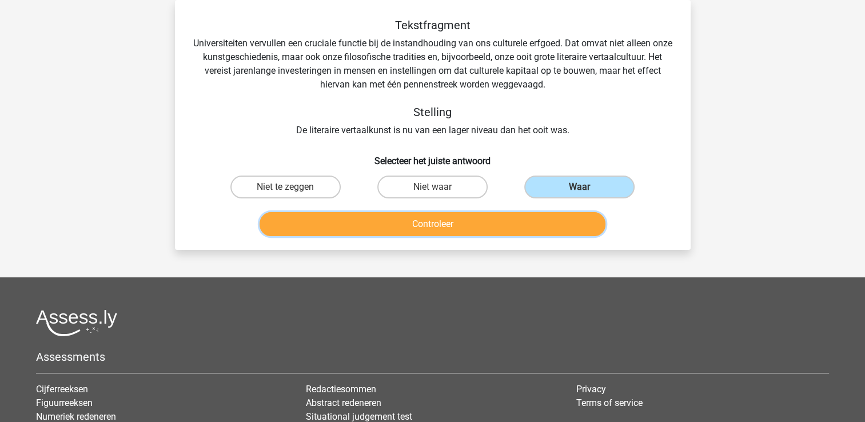
click at [431, 228] on button "Controleer" at bounding box center [433, 224] width 346 height 24
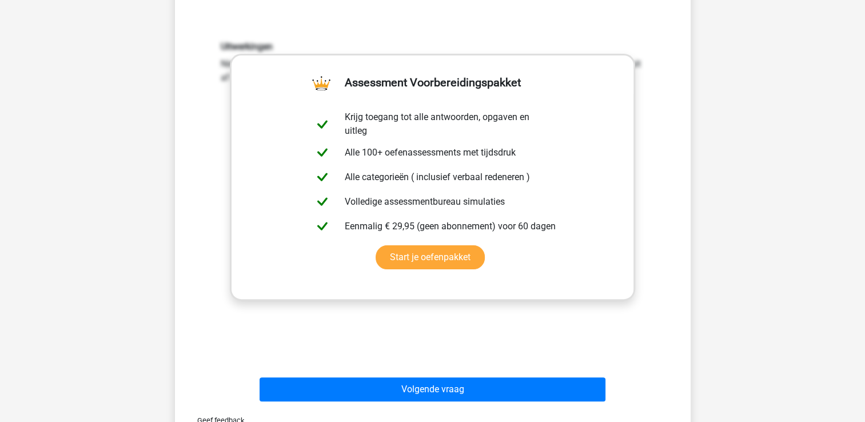
scroll to position [359, 0]
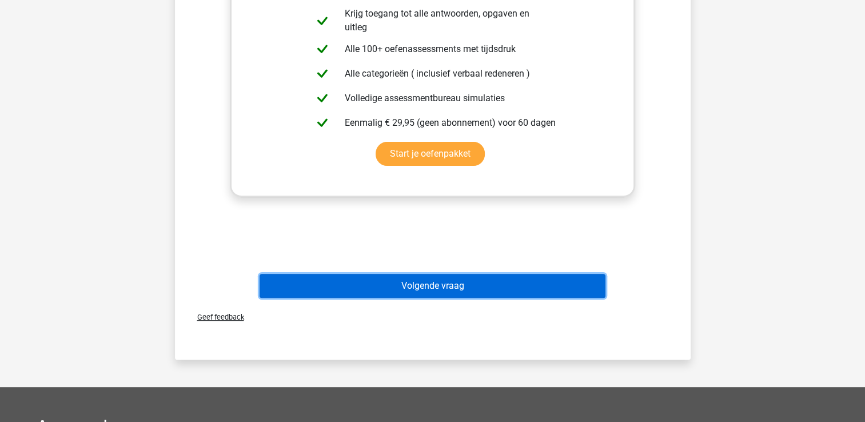
click at [406, 275] on button "Volgende vraag" at bounding box center [433, 286] width 346 height 24
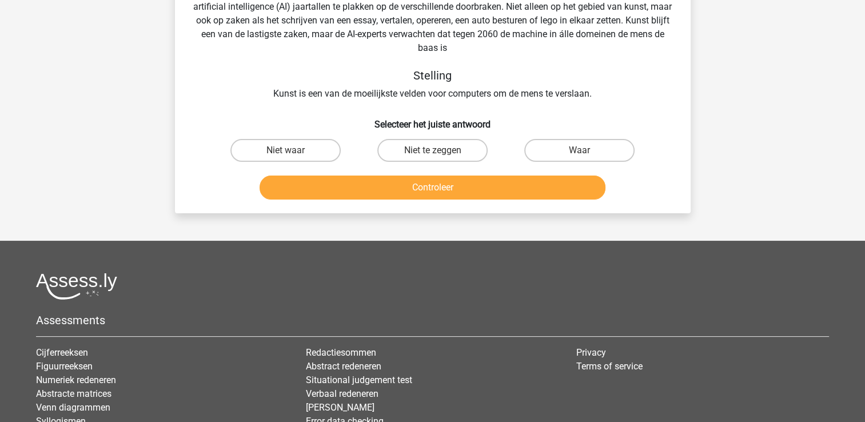
scroll to position [53, 0]
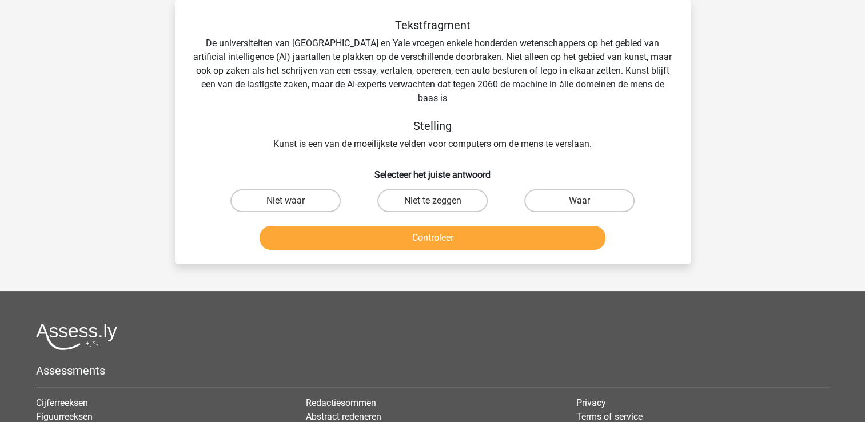
click at [291, 205] on input "Niet waar" at bounding box center [288, 204] width 7 height 7
radio input "true"
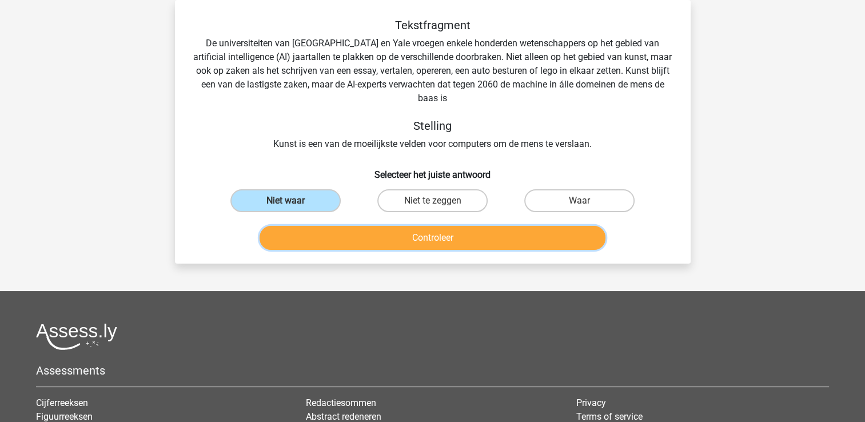
click at [391, 246] on button "Controleer" at bounding box center [433, 238] width 346 height 24
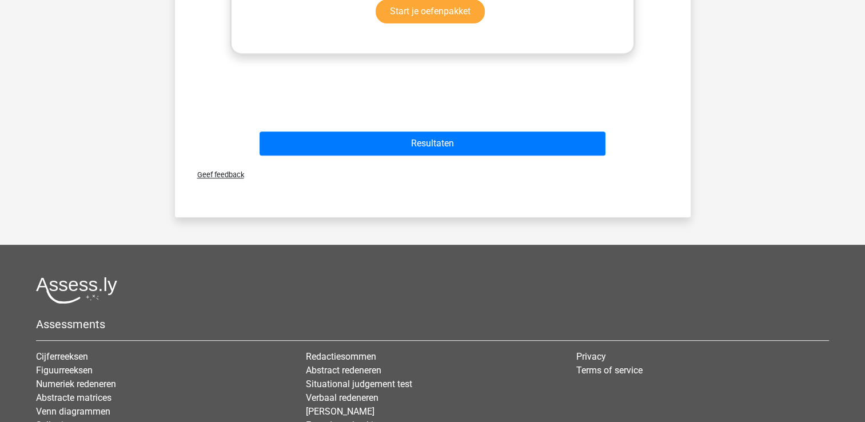
scroll to position [523, 0]
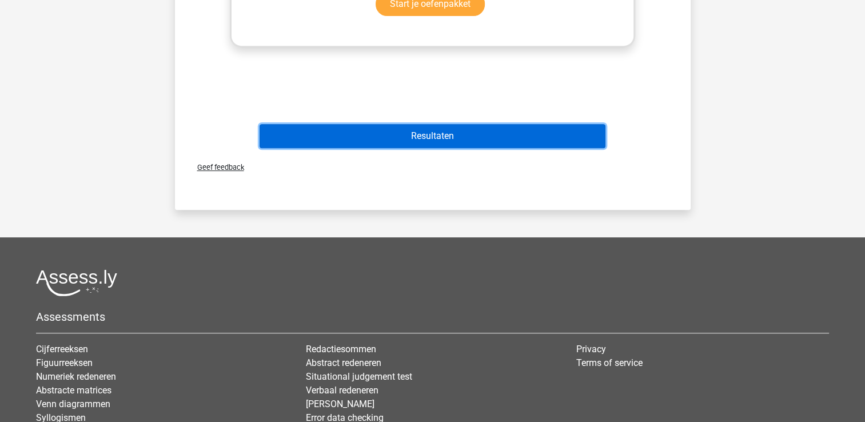
click at [418, 136] on button "Resultaten" at bounding box center [433, 136] width 346 height 24
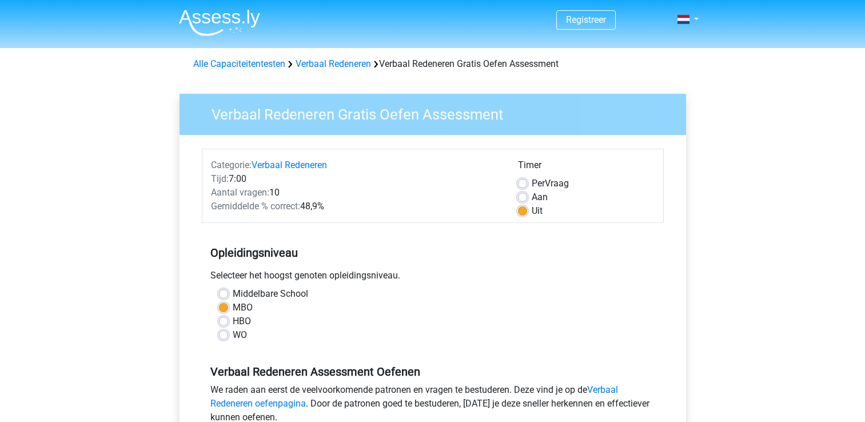
scroll to position [233, 0]
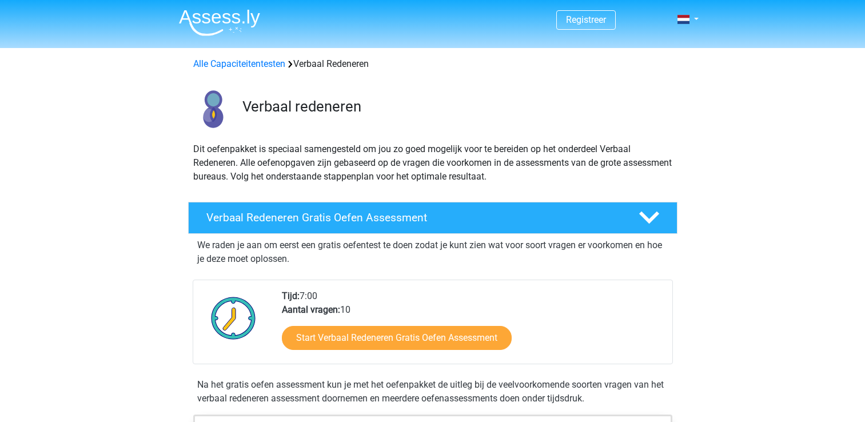
scroll to position [78, 0]
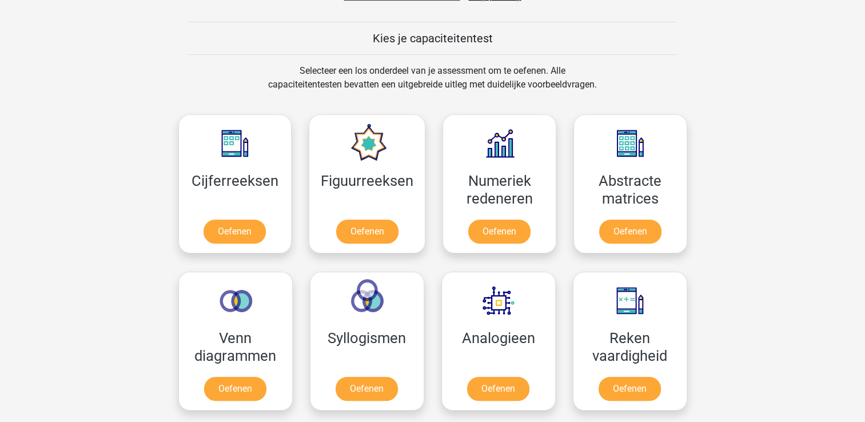
scroll to position [426, 0]
